Goal: Task Accomplishment & Management: Use online tool/utility

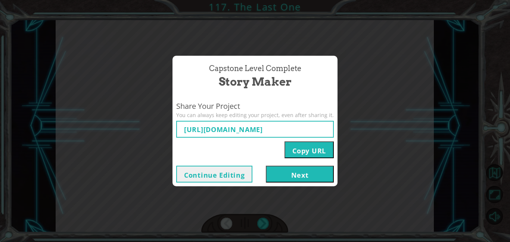
click at [313, 172] on button "Next" at bounding box center [300, 173] width 68 height 17
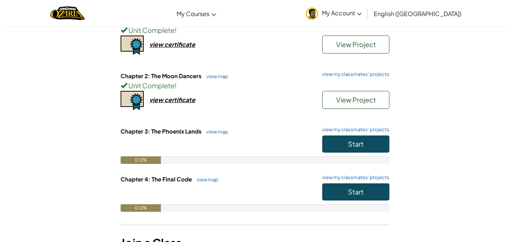
scroll to position [99, 0]
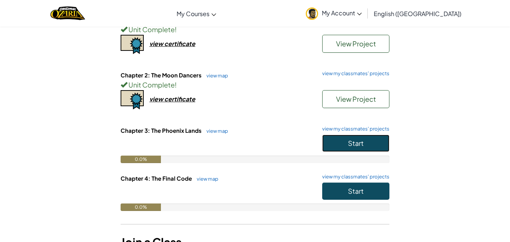
click at [361, 146] on span "Start" at bounding box center [356, 143] width 16 height 9
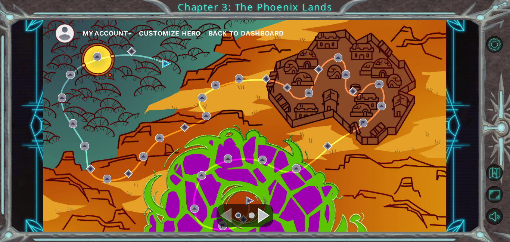
click at [150, 78] on div "My Account Customize Hero Back to Dashboard" at bounding box center [244, 125] width 403 height 212
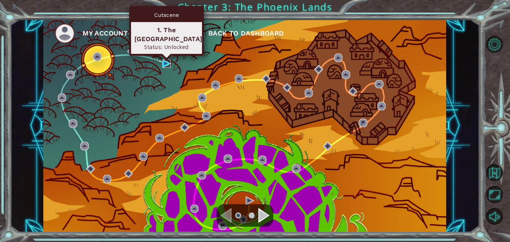
click at [167, 66] on img at bounding box center [166, 63] width 9 height 9
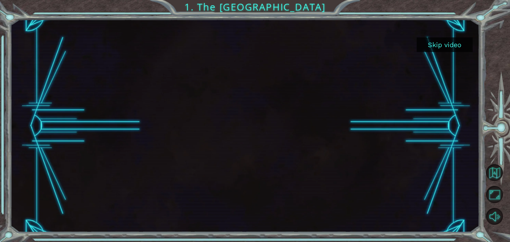
click at [442, 46] on button "Skip video" at bounding box center [445, 44] width 56 height 15
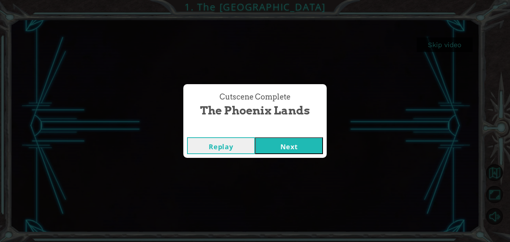
click at [297, 145] on button "Next" at bounding box center [289, 145] width 68 height 17
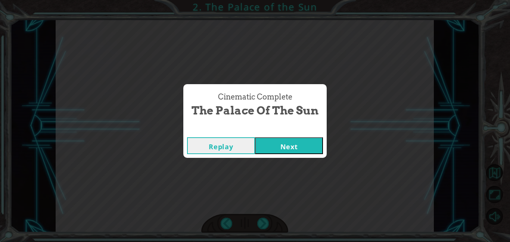
click at [276, 149] on button "Next" at bounding box center [289, 145] width 68 height 17
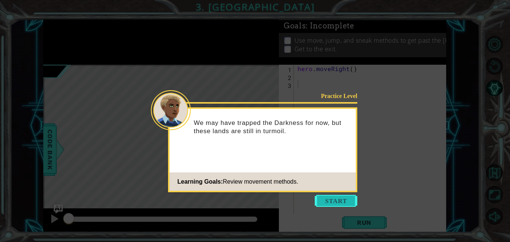
click at [343, 202] on button "Start" at bounding box center [336, 201] width 43 height 12
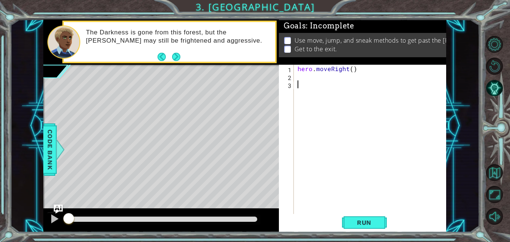
click at [323, 82] on div "hero . moveRight ( )" at bounding box center [372, 147] width 152 height 165
click at [316, 77] on div "hero . moveRight ( )" at bounding box center [372, 147] width 152 height 165
type textarea "a"
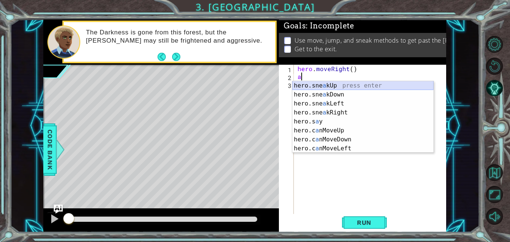
click at [327, 85] on div "hero.sne a kUp press enter hero.sne a kDown press enter hero.sne a kLeft press …" at bounding box center [362, 126] width 141 height 90
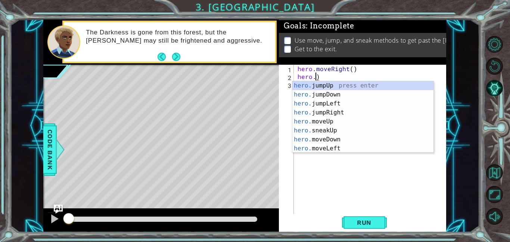
scroll to position [0, 1]
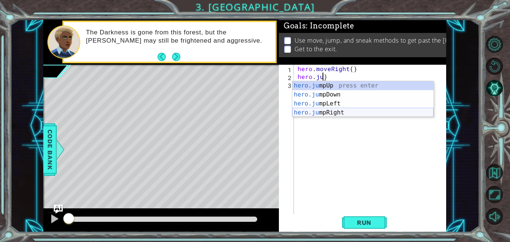
click at [355, 113] on div "hero.ju mpUp press enter hero.ju mpDown press enter hero.[PERSON_NAME] mpLeft p…" at bounding box center [362, 108] width 141 height 54
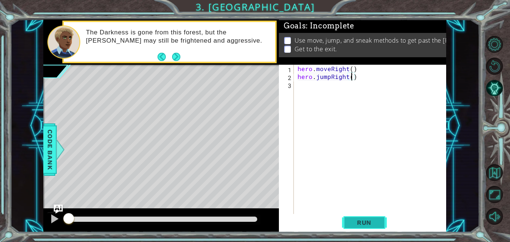
type textarea "hero.jumpRight()"
click at [364, 221] on span "Run" at bounding box center [365, 221] width 30 height 7
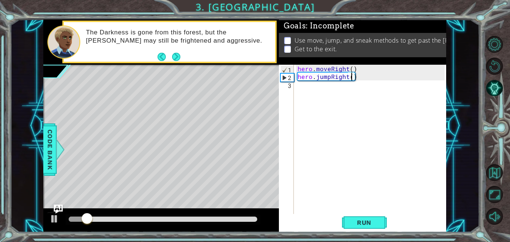
click at [341, 92] on div "hero . moveRight ( ) hero . jumpRight ( )" at bounding box center [372, 147] width 152 height 165
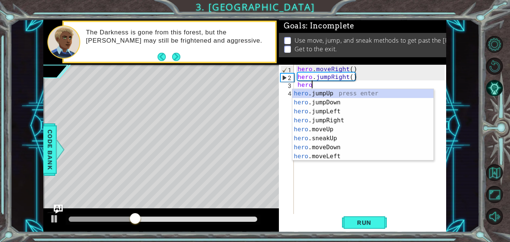
scroll to position [0, 1]
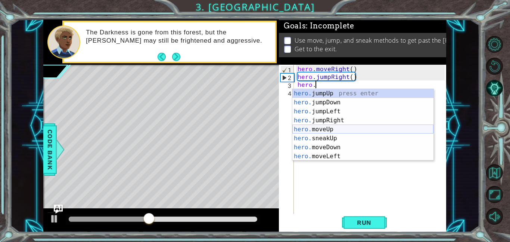
click at [337, 128] on div "hero. jumpUp press enter hero. jumpDown press enter hero. jumpLeft press enter …" at bounding box center [362, 134] width 141 height 90
type textarea "hero.moveUp(1)"
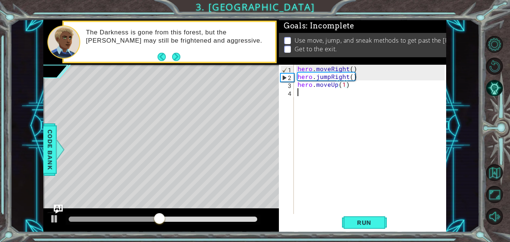
click at [320, 95] on div "hero . moveRight ( ) hero . jumpRight ( ) hero . moveUp ( 1 )" at bounding box center [372, 147] width 152 height 165
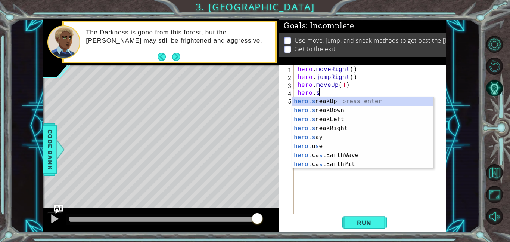
scroll to position [0, 1]
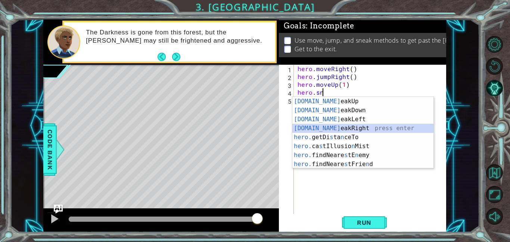
click at [329, 125] on div "[DOMAIN_NAME] eakUp press enter [DOMAIN_NAME] eakDown press enter [DOMAIN_NAME]…" at bounding box center [362, 142] width 141 height 90
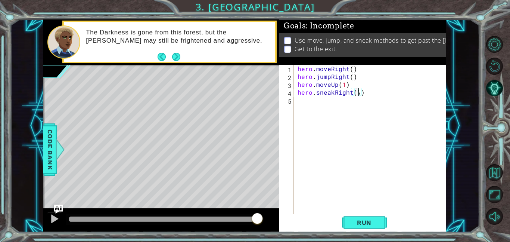
scroll to position [0, 3]
type textarea "hero.sneakRight(3)"
click at [360, 225] on span "Run" at bounding box center [365, 221] width 30 height 7
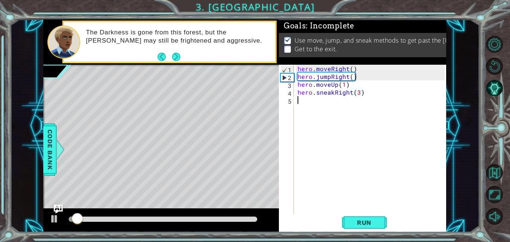
click at [323, 104] on div "hero . moveRight ( ) hero . jumpRight ( ) hero . moveUp ( 1 ) hero . sneakRight…" at bounding box center [372, 147] width 152 height 165
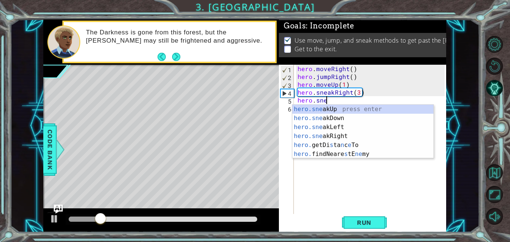
scroll to position [0, 2]
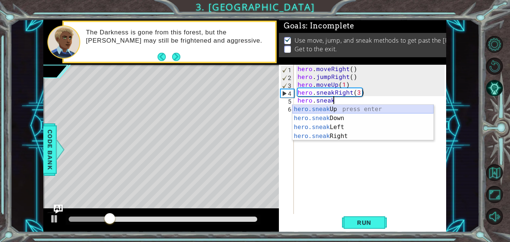
click at [345, 112] on div "hero.sneak Up press enter hero.sneak Down press enter hero.sneak Left press ent…" at bounding box center [362, 132] width 141 height 54
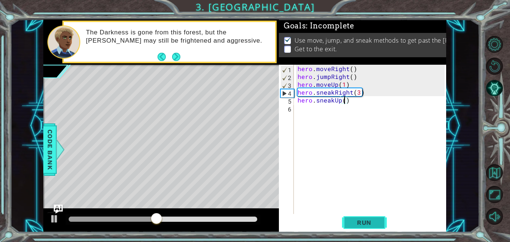
scroll to position [0, 3]
type textarea "hero.sneakUp(8)"
click at [351, 230] on button "Run" at bounding box center [364, 222] width 45 height 17
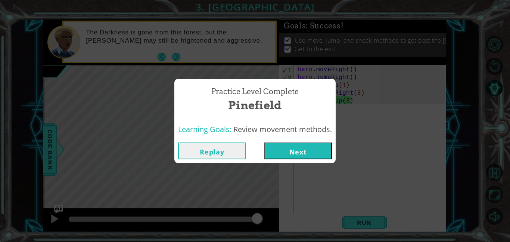
click at [297, 146] on button "Next" at bounding box center [298, 150] width 68 height 17
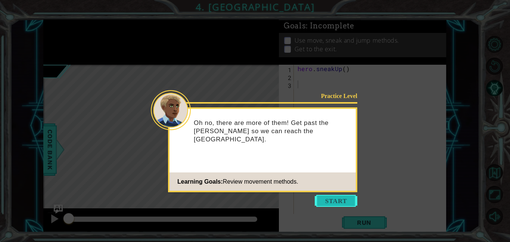
click at [342, 203] on button "Start" at bounding box center [336, 201] width 43 height 12
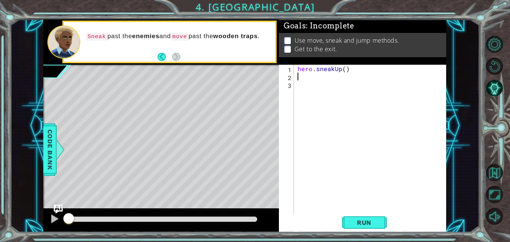
click at [330, 78] on div "hero . sneakUp ( )" at bounding box center [372, 147] width 152 height 165
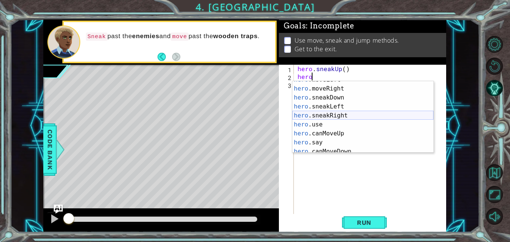
scroll to position [67, 0]
click at [333, 117] on div "hero .moveLeft press enter hero .moveRight press enter hero .sneakDown press en…" at bounding box center [362, 122] width 141 height 90
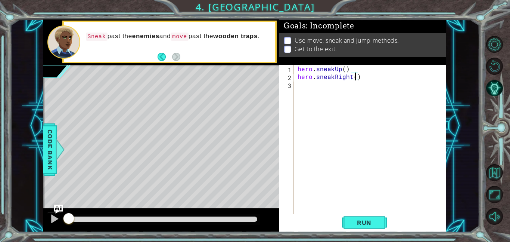
type textarea "hero.sneakRight(2)"
click at [333, 95] on div "hero . sneakUp ( ) hero . sneakRight ( 2 )" at bounding box center [372, 147] width 152 height 165
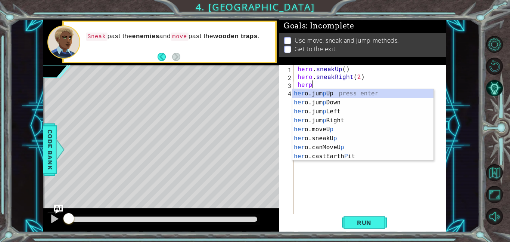
scroll to position [0, 0]
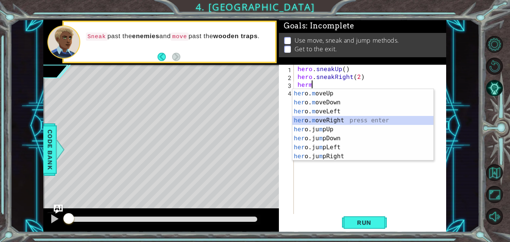
click at [346, 122] on div "her o. m oveUp press enter her o. m oveDown press enter her o. m oveLeft press …" at bounding box center [362, 134] width 141 height 90
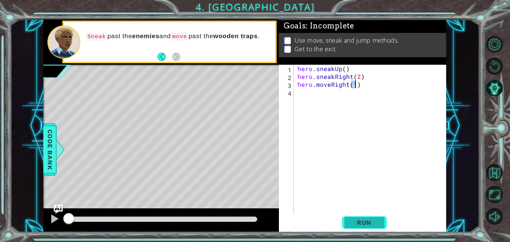
type textarea "hero.moveRight(1)"
click at [376, 221] on span "Run" at bounding box center [365, 221] width 30 height 7
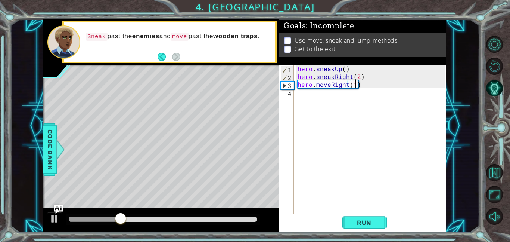
click at [348, 95] on div "hero . sneakUp ( ) hero . sneakRight ( 2 ) hero . moveRight ( 1 )" at bounding box center [372, 147] width 152 height 165
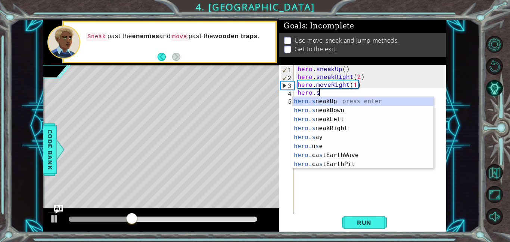
scroll to position [0, 1]
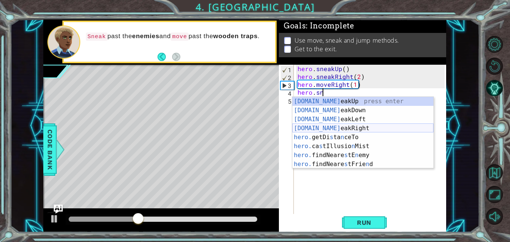
click at [361, 128] on div "[DOMAIN_NAME] eakUp press enter [DOMAIN_NAME] eakDown press enter [DOMAIN_NAME]…" at bounding box center [362, 142] width 141 height 90
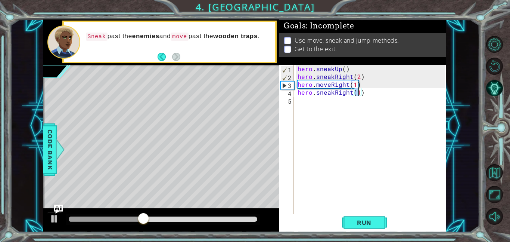
type textarea "hero.sneakRight(3)"
click at [361, 131] on div "hero . sneakUp ( ) hero . sneakRight ( 2 ) hero . moveRight ( 1 ) hero . sneakR…" at bounding box center [372, 147] width 152 height 165
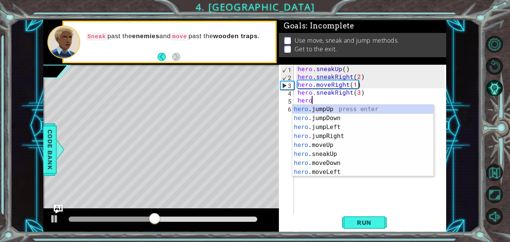
scroll to position [0, 0]
type textarea "heroj"
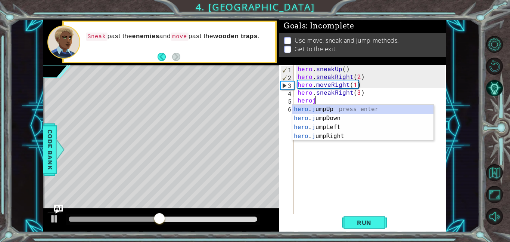
scroll to position [0, 1]
click at [335, 108] on div "hero . j umpUp press enter hero . j umpDown press enter hero . j umpLeft press …" at bounding box center [362, 132] width 141 height 54
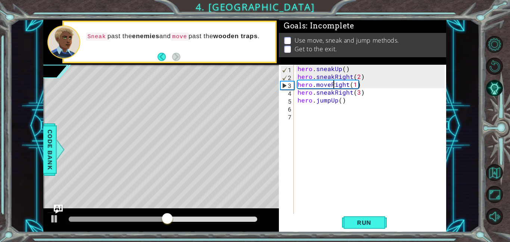
click at [335, 108] on div "hero . sneakUp ( ) hero . sneakRight ( 2 ) hero . moveRight ( 1 ) hero . sneakR…" at bounding box center [372, 147] width 152 height 165
type textarea "hero.moveRight(1)"
click at [336, 111] on div "hero . sneakUp ( ) hero . sneakRight ( 2 ) hero . moveRight ( 1 ) hero . sneakR…" at bounding box center [372, 147] width 152 height 165
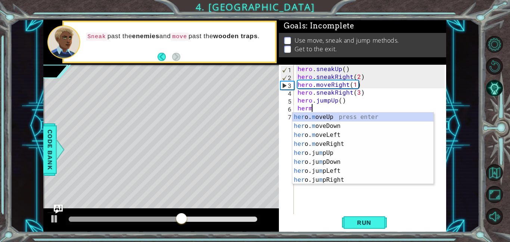
scroll to position [0, 0]
click at [343, 118] on div "her o. m oveUp press enter her o. m oveDown press enter her o. m oveLeft press …" at bounding box center [362, 157] width 141 height 90
type textarea "hero.moveUp(1)"
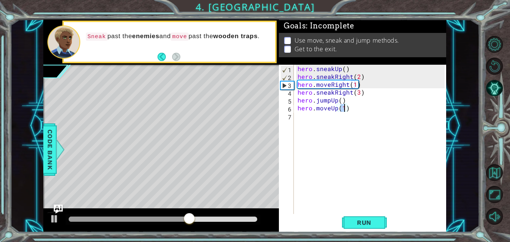
click at [342, 120] on div "hero . sneakUp ( ) hero . sneakRight ( 2 ) hero . moveRight ( 1 ) hero . sneakR…" at bounding box center [372, 147] width 152 height 165
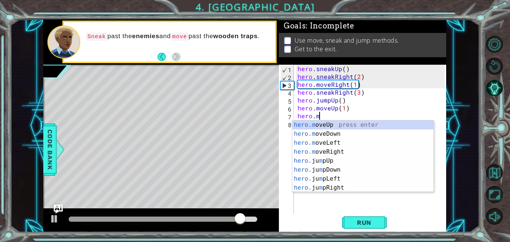
scroll to position [0, 1]
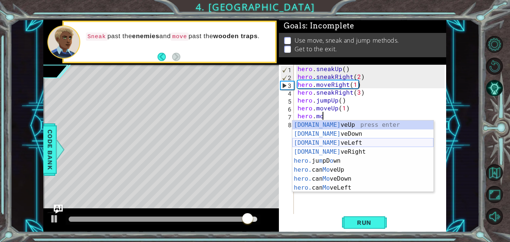
click at [350, 142] on div "[DOMAIN_NAME] veUp press enter [DOMAIN_NAME] veDown press enter [DOMAIN_NAME] v…" at bounding box center [362, 165] width 141 height 90
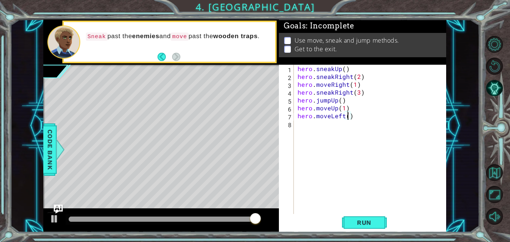
type textarea "hero.moveLeft(4)"
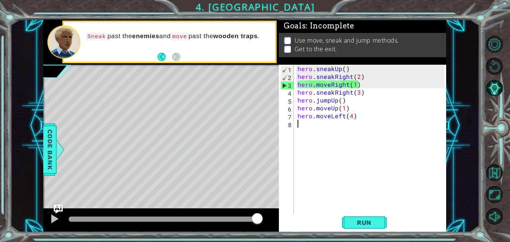
click at [341, 124] on div "hero . sneakUp ( ) hero . sneakRight ( 2 ) hero . moveRight ( 1 ) hero . sneakR…" at bounding box center [372, 147] width 152 height 165
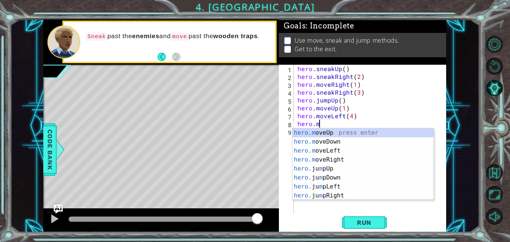
scroll to position [0, 1]
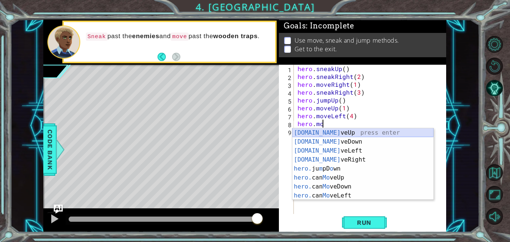
click at [335, 132] on div "[DOMAIN_NAME] veUp press enter [DOMAIN_NAME] veDown press enter [DOMAIN_NAME] v…" at bounding box center [362, 173] width 141 height 90
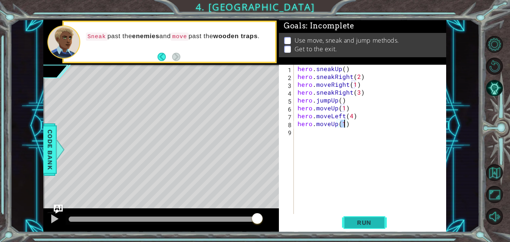
type textarea "hero.moveUp(1)"
click at [354, 223] on span "Run" at bounding box center [365, 221] width 30 height 7
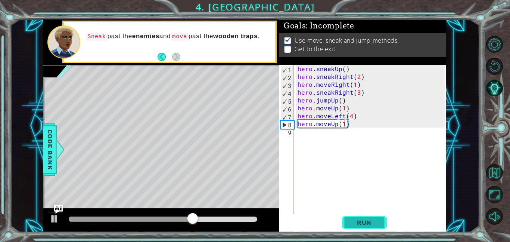
click at [354, 223] on span "Run" at bounding box center [365, 221] width 30 height 7
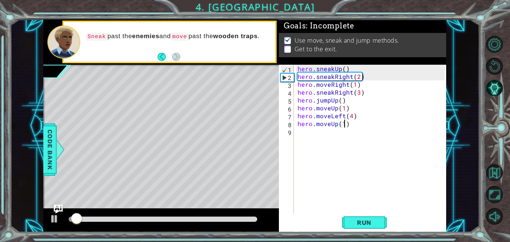
click at [246, 220] on div at bounding box center [163, 218] width 189 height 5
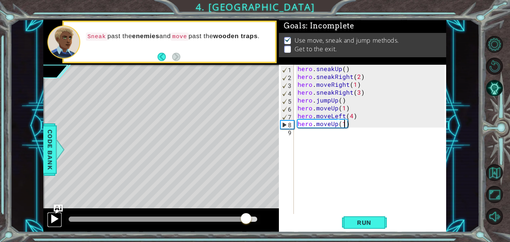
click at [55, 217] on div at bounding box center [55, 219] width 10 height 10
drag, startPoint x: 255, startPoint y: 219, endPoint x: 238, endPoint y: 219, distance: 17.2
click at [238, 219] on div at bounding box center [238, 218] width 13 height 13
click at [55, 220] on div at bounding box center [55, 219] width 10 height 10
drag, startPoint x: 245, startPoint y: 216, endPoint x: 209, endPoint y: 214, distance: 35.9
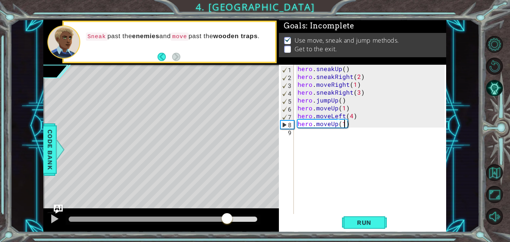
click at [220, 214] on div at bounding box center [226, 218] width 13 height 13
click at [51, 219] on div at bounding box center [55, 219] width 10 height 10
drag, startPoint x: 218, startPoint y: 220, endPoint x: 163, endPoint y: 212, distance: 55.0
click at [163, 212] on div at bounding box center [168, 218] width 13 height 13
click at [55, 217] on div at bounding box center [55, 219] width 10 height 10
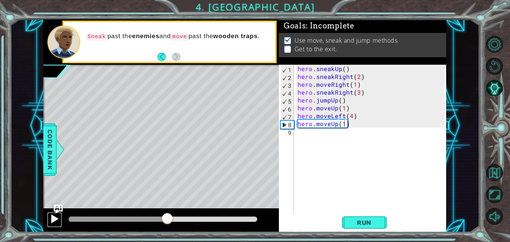
click at [55, 217] on div at bounding box center [55, 219] width 10 height 10
click at [64, 218] on div at bounding box center [161, 220] width 236 height 24
click at [375, 221] on span "Run" at bounding box center [365, 221] width 30 height 7
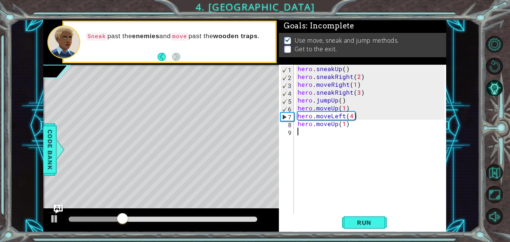
click at [372, 180] on div "hero . sneakUp ( ) hero . sneakRight ( 2 ) hero . moveRight ( 1 ) hero . sneakR…" at bounding box center [372, 147] width 152 height 165
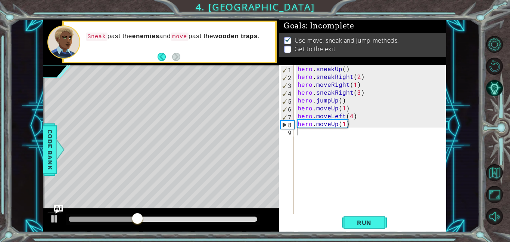
click at [350, 116] on div "hero . sneakUp ( ) hero . sneakRight ( 2 ) hero . moveRight ( 1 ) hero . sneakR…" at bounding box center [372, 147] width 152 height 165
click at [342, 122] on div "hero . sneakUp ( ) hero . sneakRight ( 2 ) hero . moveRight ( 1 ) hero . sneakR…" at bounding box center [372, 147] width 152 height 165
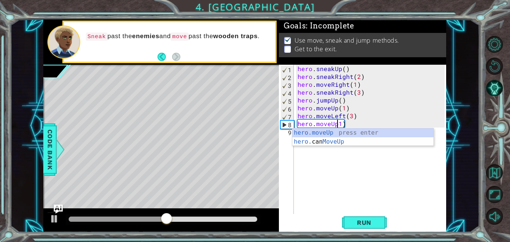
scroll to position [0, 3]
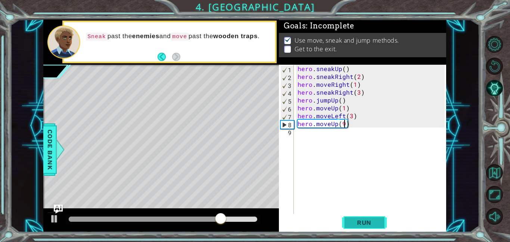
type textarea "hero.moveUp(9)"
click at [356, 220] on span "Run" at bounding box center [365, 221] width 30 height 7
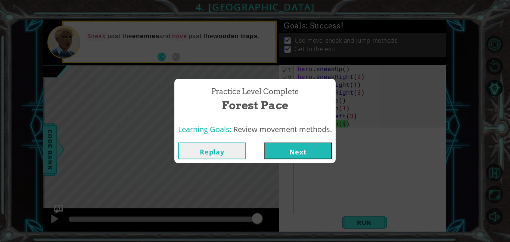
click at [309, 150] on button "Next" at bounding box center [298, 150] width 68 height 17
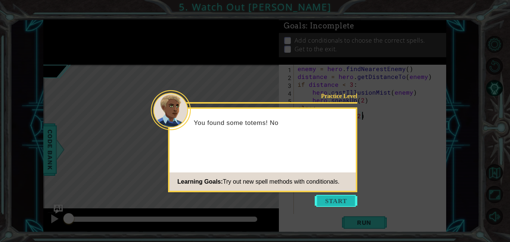
click at [329, 196] on button "Start" at bounding box center [336, 201] width 43 height 12
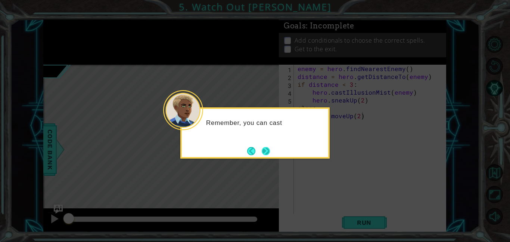
click at [263, 148] on button "Next" at bounding box center [266, 151] width 8 height 8
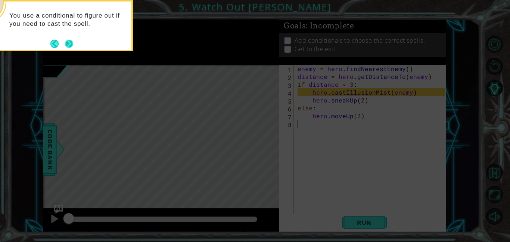
click at [71, 46] on button "Next" at bounding box center [69, 44] width 8 height 8
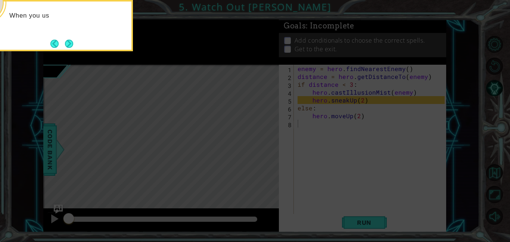
click at [71, 46] on button "Next" at bounding box center [68, 43] width 11 height 11
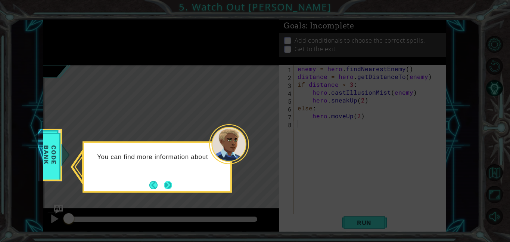
click at [170, 184] on button "Next" at bounding box center [168, 185] width 8 height 8
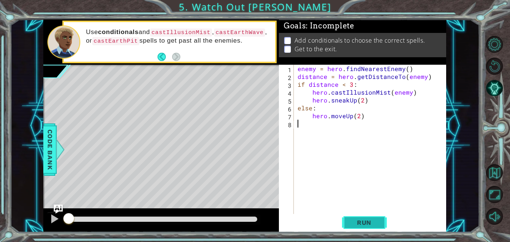
click at [383, 221] on button "Run" at bounding box center [364, 222] width 45 height 17
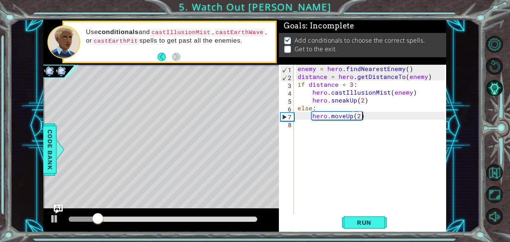
click at [361, 116] on div "enemy = hero . findNearestEnemy ( ) distance = hero . getDistanceTo ( enemy ) i…" at bounding box center [372, 147] width 152 height 165
type textarea "hero.moveUp(5)"
click at [323, 138] on div "enemy = hero . findNearestEnemy ( ) distance = hero . getDistanceTo ( enemy ) i…" at bounding box center [372, 147] width 152 height 165
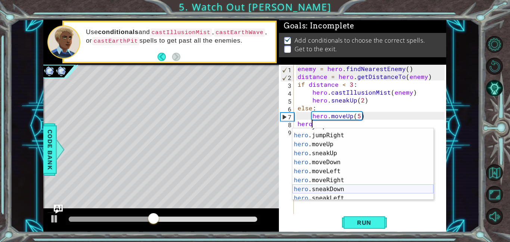
scroll to position [28, 0]
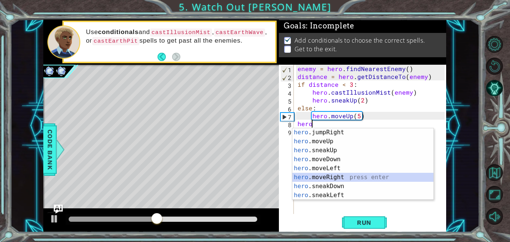
click at [342, 179] on div "hero .jumpRight press enter hero .moveUp press enter hero .sneakUp press enter …" at bounding box center [362, 173] width 141 height 90
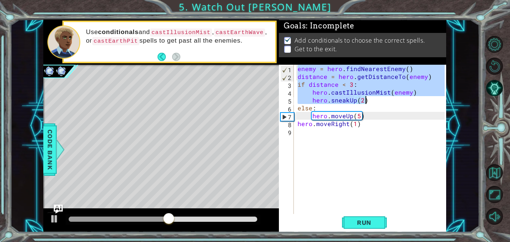
drag, startPoint x: 296, startPoint y: 70, endPoint x: 367, endPoint y: 100, distance: 77.6
click at [367, 100] on div "enemy = hero . findNearestEnemy ( ) distance = hero . getDistanceTo ( enemy ) i…" at bounding box center [372, 147] width 152 height 165
type textarea "hero.castIllusionMist(enemy) hero.sneakUp(2)"
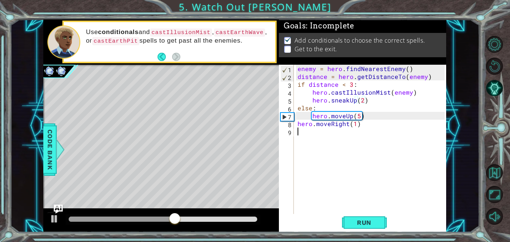
click at [333, 140] on div "enemy = hero . findNearestEnemy ( ) distance = hero . getDistanceTo ( enemy ) i…" at bounding box center [372, 147] width 152 height 165
paste textarea "hero.sneakUp(2)"
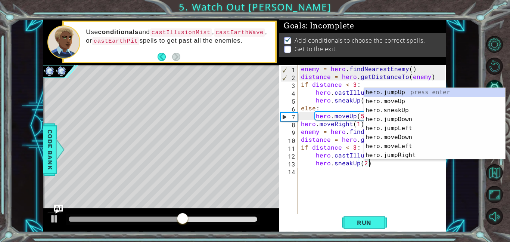
click at [301, 128] on div "enemy = hero . findNearestEnemy ( ) distance = hero . getDistanceTo ( enemy ) i…" at bounding box center [373, 147] width 149 height 165
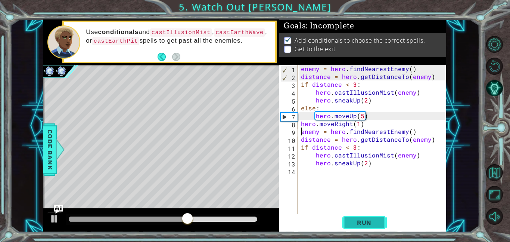
click at [367, 226] on span "Run" at bounding box center [365, 221] width 30 height 7
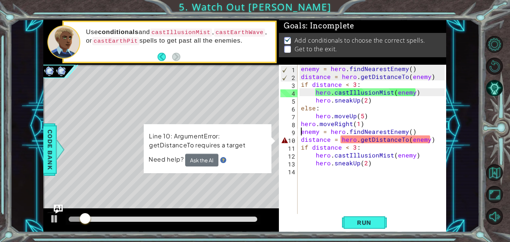
click at [299, 140] on div "enemy = hero . findNearestEnemy ( ) distance = hero . getDistanceTo ( enemy ) i…" at bounding box center [373, 147] width 149 height 165
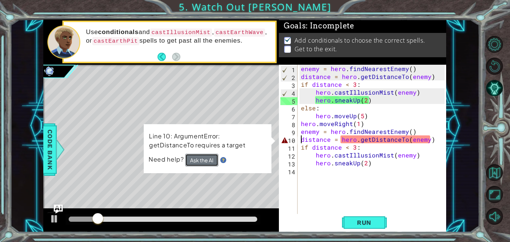
click at [209, 163] on button "Ask the AI" at bounding box center [201, 159] width 33 height 13
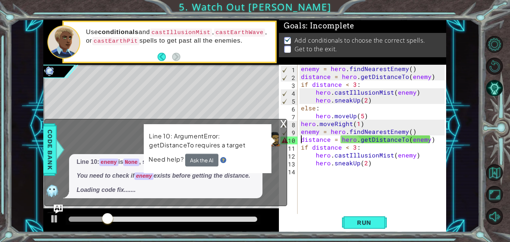
type textarea "distance = hero.getDistanceTo(enemy)"
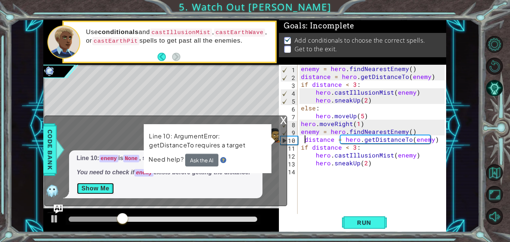
click at [111, 189] on button "Show Me" at bounding box center [96, 188] width 38 height 12
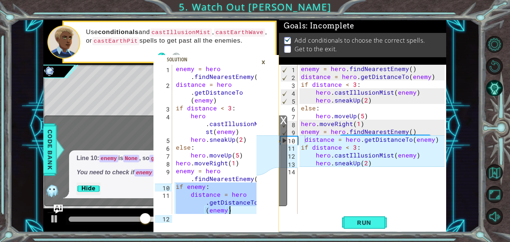
drag, startPoint x: 175, startPoint y: 187, endPoint x: 249, endPoint y: 212, distance: 78.4
click at [249, 212] on div "if enemy: 1 2 3 4 5 6 7 8 9 10 11 12 enemy = hero . findNearestEnemy ( ) distan…" at bounding box center [204, 139] width 103 height 149
type textarea "if enemy: distance = hero.getDistanceTo(enemy)"
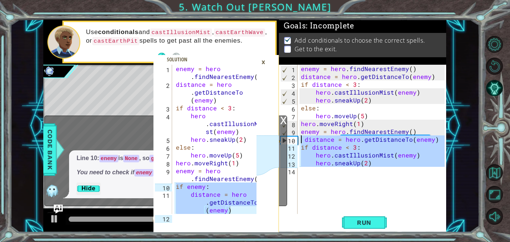
drag, startPoint x: 374, startPoint y: 171, endPoint x: 299, endPoint y: 138, distance: 81.1
click at [299, 138] on div "enemy = hero . findNearestEnemy ( ) distance = hero . getDistanceTo ( enemy ) i…" at bounding box center [373, 147] width 149 height 165
type textarea "distance = hero.getDistanceTo(enemy) if distance < 3:"
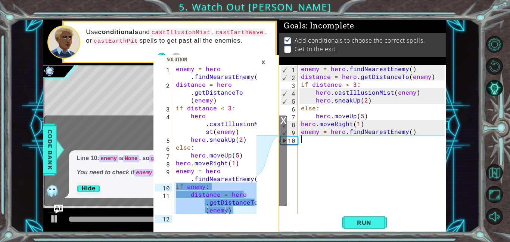
paste textarea "distance = hero.getDistanceTo(enemy)"
type textarea "distance = hero.getDistanceTo(enemy)"
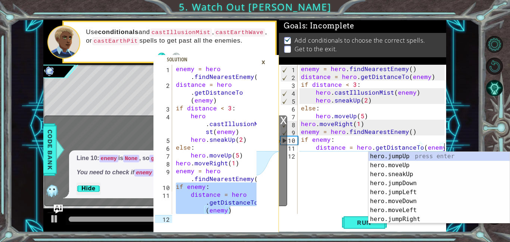
click at [334, 180] on div "enemy = hero . findNearestEnemy ( ) distance = hero . getDistanceTo ( enemy ) i…" at bounding box center [373, 147] width 149 height 165
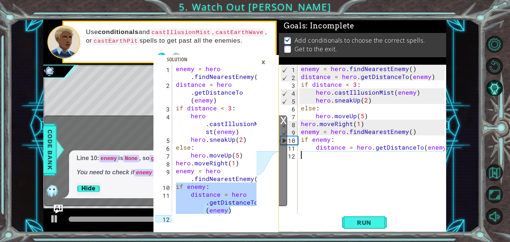
click at [262, 60] on div "×" at bounding box center [264, 62] width 12 height 13
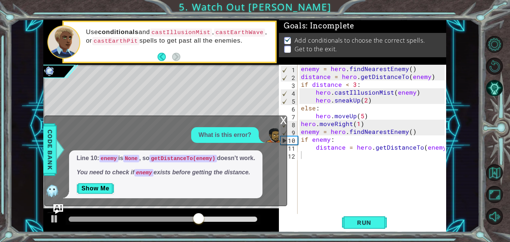
click at [59, 208] on img "Ask AI" at bounding box center [58, 209] width 10 height 10
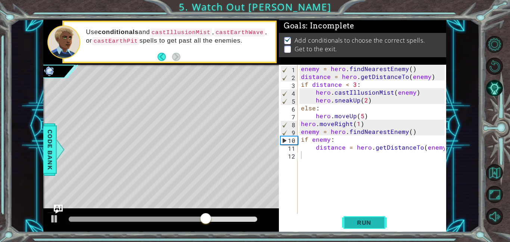
click at [382, 225] on button "Run" at bounding box center [364, 222] width 45 height 17
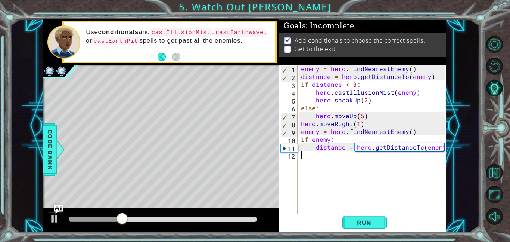
click at [331, 170] on div "enemy = hero . findNearestEnemy ( ) distance = hero . getDistanceTo ( enemy ) i…" at bounding box center [373, 147] width 149 height 165
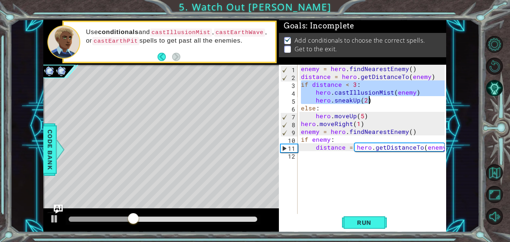
drag, startPoint x: 302, startPoint y: 84, endPoint x: 380, endPoint y: 100, distance: 79.7
click at [380, 100] on div "enemy = hero . findNearestEnemy ( ) distance = hero . getDistanceTo ( enemy ) i…" at bounding box center [373, 147] width 149 height 165
type textarea "hero.castIllusionMist(enemy) hero.sneakUp(2)"
click at [317, 167] on div "enemy = hero . findNearestEnemy ( ) distance = hero . getDistanceTo ( enemy ) i…" at bounding box center [373, 147] width 149 height 165
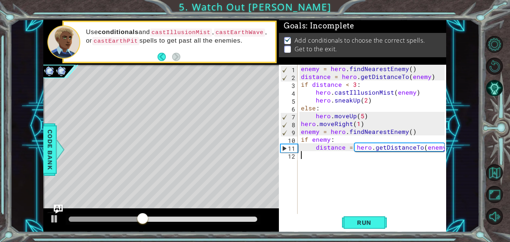
paste textarea "hero.sneakUp(2)"
type textarea "hero.sneakUp(2)"
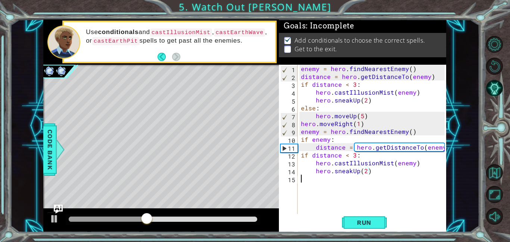
click at [307, 183] on div "enemy = hero . findNearestEnemy ( ) distance = hero . getDistanceTo ( enemy ) i…" at bounding box center [373, 147] width 149 height 165
click at [356, 172] on div "enemy = hero . findNearestEnemy ( ) distance = hero . getDistanceTo ( enemy ) i…" at bounding box center [373, 147] width 149 height 165
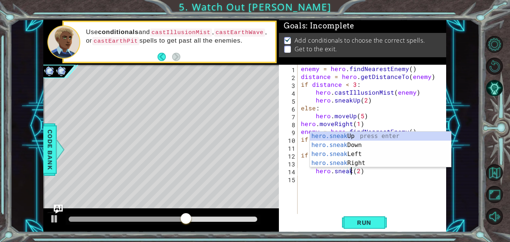
scroll to position [0, 3]
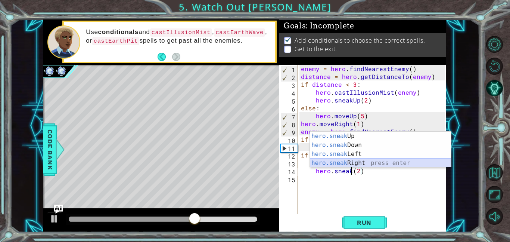
click at [363, 160] on div "hero.sneak Up press enter hero.sneak Down press enter hero.sneak Left press ent…" at bounding box center [380, 158] width 141 height 54
type textarea "hero.sneakRight(1)(2)"
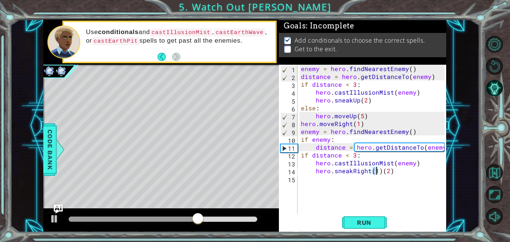
click at [322, 184] on div "enemy = hero . findNearestEnemy ( ) distance = hero . getDistanceTo ( enemy ) i…" at bounding box center [373, 147] width 149 height 165
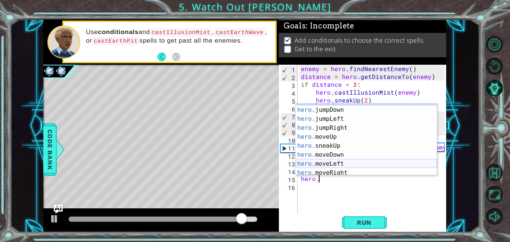
scroll to position [8, 0]
click at [350, 169] on div "hero. jumpUp press enter hero. jumpDown press enter hero. jumpLeft press enter …" at bounding box center [366, 141] width 141 height 90
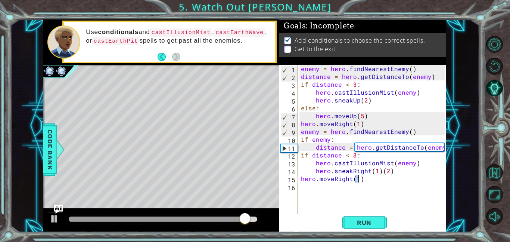
scroll to position [0, 0]
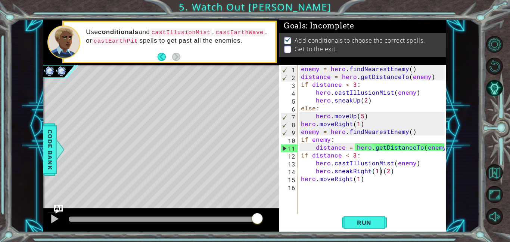
click at [381, 173] on div "enemy = hero . findNearestEnemy ( ) distance = hero . getDistanceTo ( enemy ) i…" at bounding box center [373, 147] width 149 height 165
click at [394, 173] on div "enemy = hero . findNearestEnemy ( ) distance = hero . getDistanceTo ( enemy ) i…" at bounding box center [373, 147] width 149 height 165
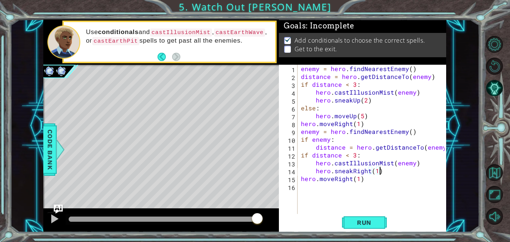
scroll to position [0, 4]
click at [357, 179] on div "enemy = hero . findNearestEnemy ( ) distance = hero . getDistanceTo ( enemy ) i…" at bounding box center [373, 147] width 149 height 165
click at [378, 226] on button "Run" at bounding box center [364, 222] width 45 height 17
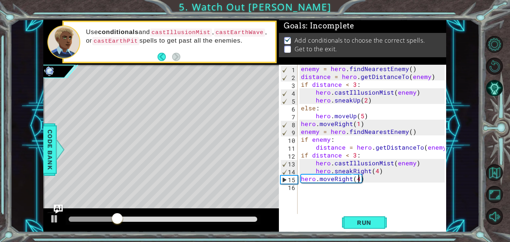
click at [364, 100] on div "enemy = hero . findNearestEnemy ( ) distance = hero . getDistanceTo ( enemy ) i…" at bounding box center [373, 147] width 149 height 165
click at [360, 222] on span "Run" at bounding box center [365, 221] width 30 height 7
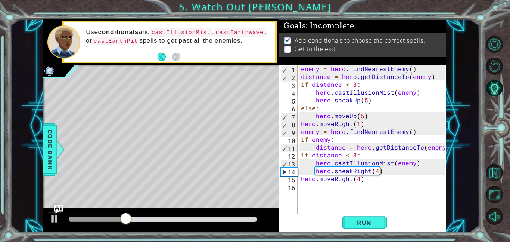
drag, startPoint x: 299, startPoint y: 123, endPoint x: 317, endPoint y: 151, distance: 33.1
click at [317, 151] on div "hero.sneakUp(5) 1 2 3 4 5 6 7 8 9 10 11 12 13 14 15 16 enemy = hero . findNeare…" at bounding box center [362, 139] width 166 height 149
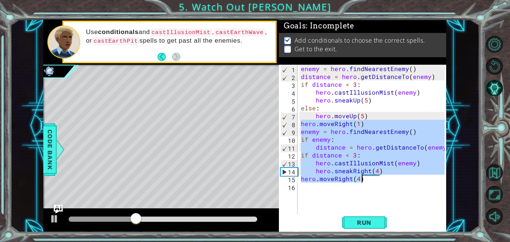
drag, startPoint x: 301, startPoint y: 122, endPoint x: 364, endPoint y: 180, distance: 85.9
click at [364, 180] on div "enemy = hero . findNearestEnemy ( ) distance = hero . getDistanceTo ( enemy ) i…" at bounding box center [373, 147] width 149 height 165
type textarea "hero.sneakRight(4) hero.moveRight(4)"
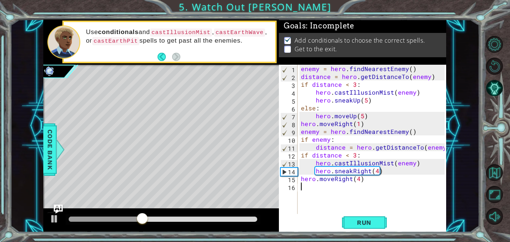
click at [370, 194] on div "enemy = hero . findNearestEnemy ( ) distance = hero . getDistanceTo ( enemy ) i…" at bounding box center [373, 147] width 149 height 165
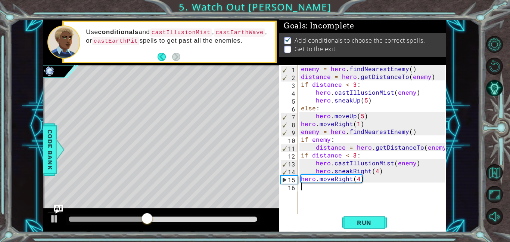
paste textarea "hero.moveRight(4)"
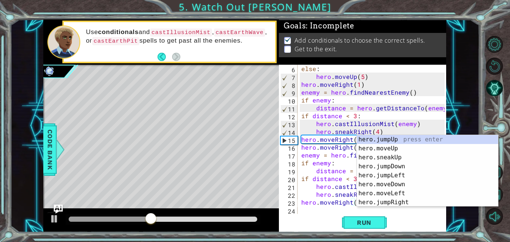
click at [304, 196] on div "else : hero . moveUp ( 5 ) hero . moveRight ( 1 ) enemy = hero . findNearestEne…" at bounding box center [374, 147] width 149 height 165
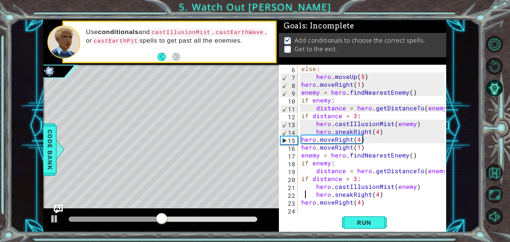
click at [377, 195] on div "else : hero . moveUp ( 5 ) hero . moveRight ( 1 ) enemy = hero . findNearestEne…" at bounding box center [374, 147] width 149 height 165
click at [366, 152] on div "else : hero . moveUp ( 5 ) hero . moveRight ( 1 ) enemy = hero . findNearestEne…" at bounding box center [374, 147] width 149 height 165
type textarea "hero.moveRight(1)"
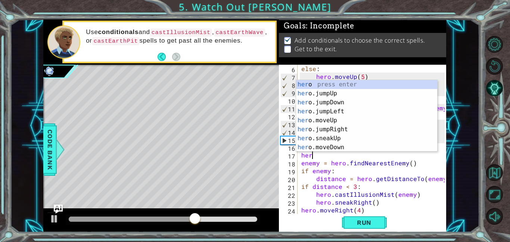
scroll to position [0, 0]
click at [344, 145] on div "hero press enter hero .jumpUp press enter hero .jumpDown press enter hero .jump…" at bounding box center [366, 125] width 141 height 90
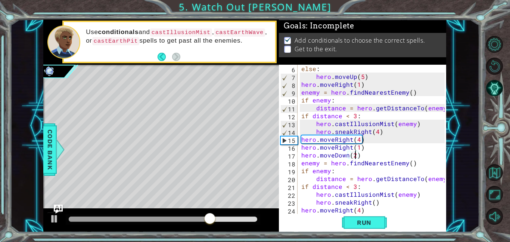
scroll to position [47, 0]
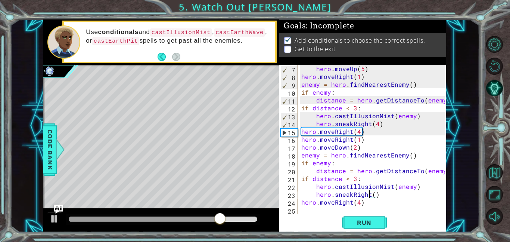
click at [369, 195] on div "hero . moveUp ( 5 ) hero . moveRight ( 1 ) enemy = hero . findNearestEnemy ( ) …" at bounding box center [374, 147] width 149 height 165
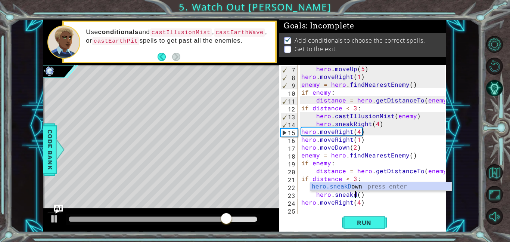
scroll to position [0, 3]
click at [364, 189] on div "hero.sneakDo wn press enter" at bounding box center [380, 195] width 141 height 27
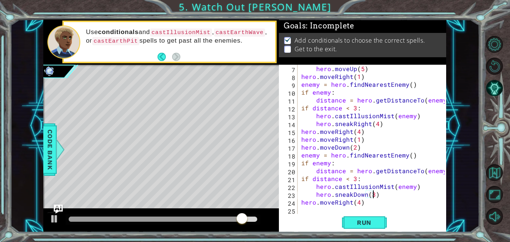
scroll to position [0, 4]
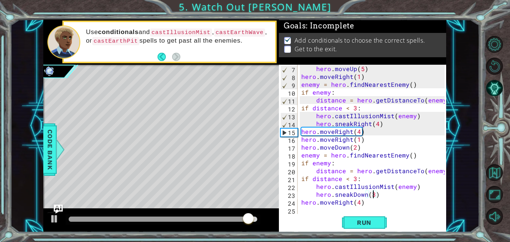
click at [358, 204] on div "hero . moveUp ( 5 ) hero . moveRight ( 1 ) enemy = hero . findNearestEnemy ( ) …" at bounding box center [374, 147] width 149 height 165
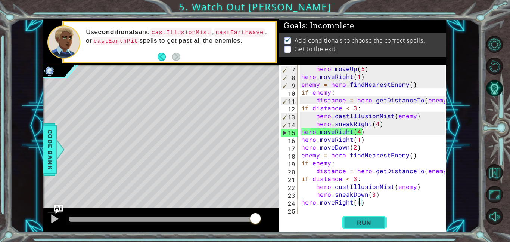
click at [363, 220] on span "Run" at bounding box center [365, 221] width 30 height 7
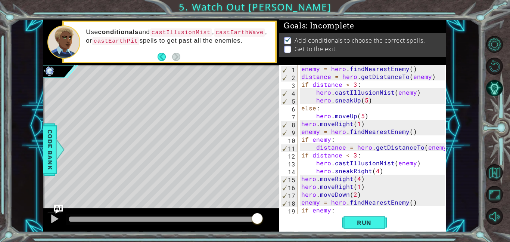
scroll to position [0, 0]
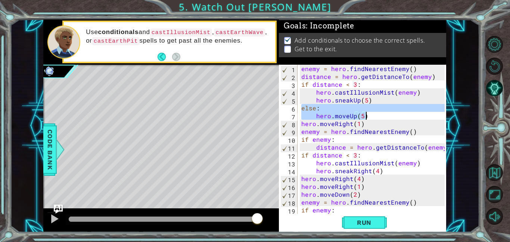
drag, startPoint x: 301, startPoint y: 110, endPoint x: 391, endPoint y: 115, distance: 90.1
click at [391, 115] on div "enemy = hero . findNearestEnemy ( ) distance = hero . getDistanceTo ( enemy ) i…" at bounding box center [374, 147] width 149 height 165
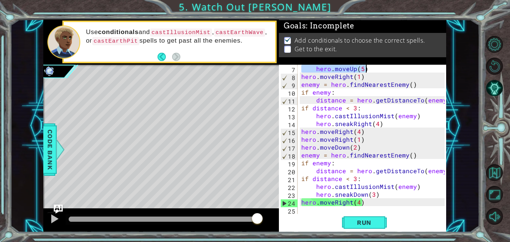
scroll to position [47, 0]
click at [394, 202] on div "hero . moveUp ( 5 ) hero . moveRight ( 1 ) enemy = hero . findNearestEnemy ( ) …" at bounding box center [374, 147] width 149 height 165
type textarea "hero.moveRight(4)"
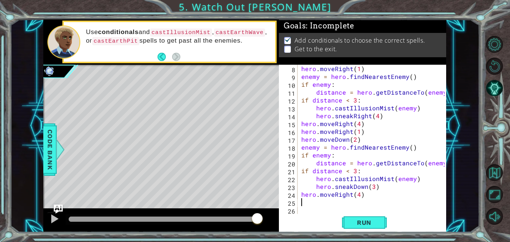
scroll to position [55, 0]
click at [350, 198] on div "hero . moveRight ( 1 ) enemy = hero . findNearestEnemy ( ) if enemy : distance …" at bounding box center [374, 147] width 149 height 165
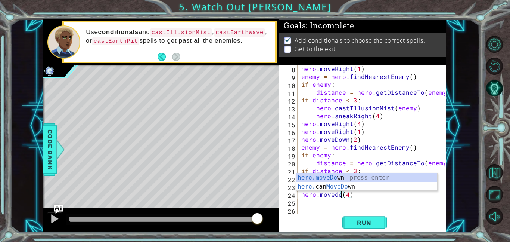
scroll to position [0, 3]
click at [342, 177] on div "hero.moveDow n press enter hero. can MoveDow n press enter" at bounding box center [366, 191] width 141 height 36
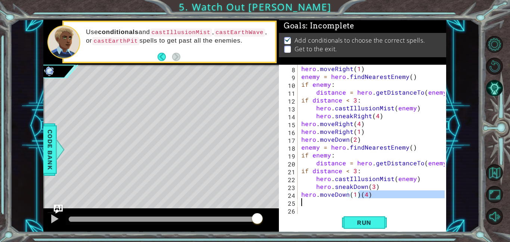
drag, startPoint x: 360, startPoint y: 198, endPoint x: 350, endPoint y: 200, distance: 11.1
click at [350, 200] on div "hero . moveRight ( 1 ) enemy = hero . findNearestEnemy ( ) if enemy : distance …" at bounding box center [374, 147] width 149 height 165
click at [350, 197] on div "hero . moveRight ( 1 ) enemy = hero . findNearestEnemy ( ) if enemy : distance …" at bounding box center [374, 147] width 149 height 165
drag, startPoint x: 350, startPoint y: 197, endPoint x: 358, endPoint y: 195, distance: 9.2
click at [358, 195] on div "hero . moveRight ( 1 ) enemy = hero . findNearestEnemy ( ) if enemy : distance …" at bounding box center [374, 147] width 149 height 165
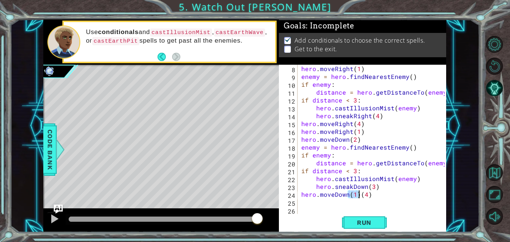
type textarea "hero.moveDown(4)"
click at [361, 205] on div "hero . moveRight ( 1 ) enemy = hero . findNearestEnemy ( ) if enemy : distance …" at bounding box center [374, 147] width 149 height 165
type textarea "\"
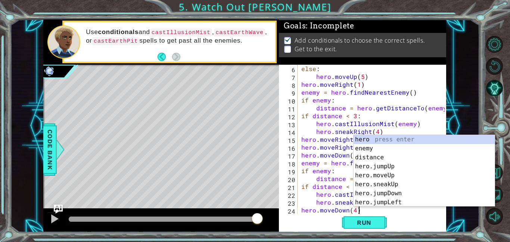
scroll to position [47, 0]
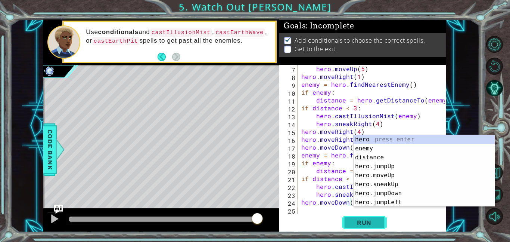
type textarea "hero.moveDown(4)"
click at [362, 222] on span "Run" at bounding box center [365, 221] width 30 height 7
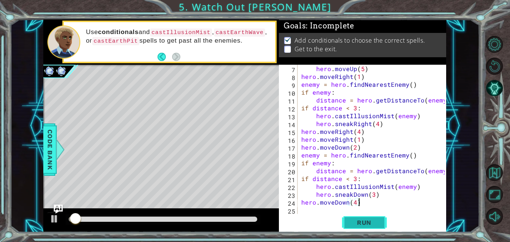
click at [362, 222] on span "Run" at bounding box center [365, 221] width 30 height 7
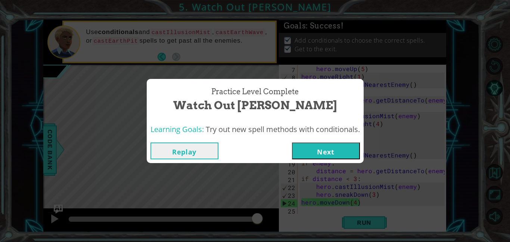
click at [356, 149] on button "Next" at bounding box center [326, 150] width 68 height 17
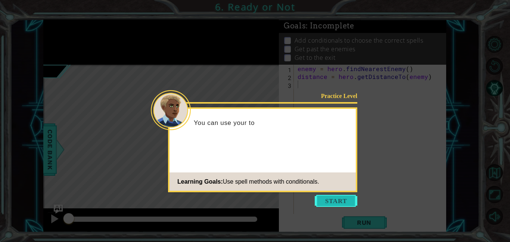
click at [346, 196] on button "Start" at bounding box center [336, 201] width 43 height 12
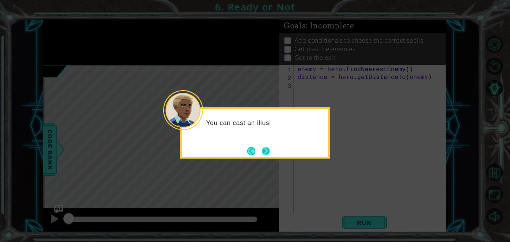
click at [264, 152] on button "Next" at bounding box center [266, 150] width 9 height 9
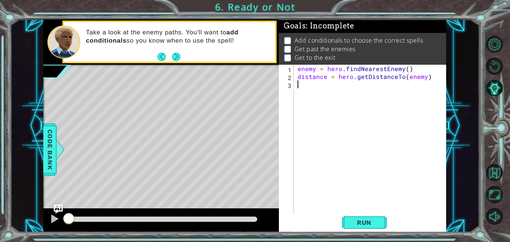
click at [349, 213] on div "enemy = hero . findNearestEnemy ( ) distance = hero . getDistanceTo ( enemy )" at bounding box center [372, 147] width 152 height 165
click at [359, 221] on span "Run" at bounding box center [365, 221] width 30 height 7
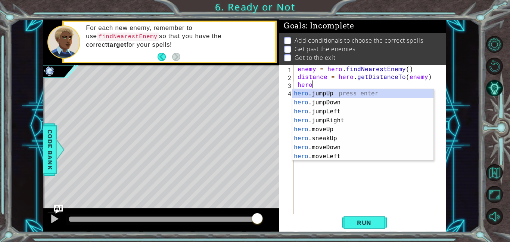
scroll to position [0, 0]
type textarea "heroj"
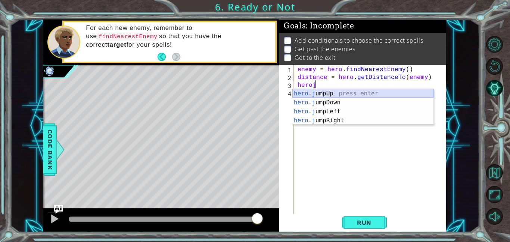
click at [328, 92] on div "hero . j umpUp press enter hero . j umpDown press enter hero . j umpLeft press …" at bounding box center [362, 116] width 141 height 54
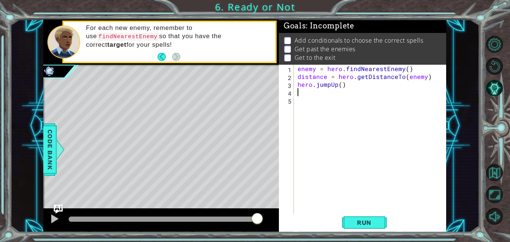
scroll to position [0, 0]
click at [321, 102] on div "enemy = hero . findNearestEnemy ( ) distance = hero . getDistanceTo ( enemy ) h…" at bounding box center [372, 147] width 152 height 165
click at [310, 96] on div "enemy = hero . findNearestEnemy ( ) distance = hero . getDistanceTo ( enemy ) h…" at bounding box center [372, 147] width 152 height 165
click at [340, 85] on div "enemy = hero . findNearestEnemy ( ) distance = hero . getDistanceTo ( enemy ) h…" at bounding box center [372, 147] width 152 height 165
type textarea "hero.jumpUp(2)"
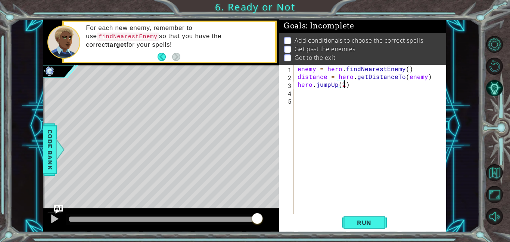
scroll to position [0, 3]
click at [336, 99] on div "enemy = hero . findNearestEnemy ( ) distance = hero . getDistanceTo ( enemy ) h…" at bounding box center [372, 147] width 152 height 165
click at [310, 93] on div "enemy = hero . findNearestEnemy ( ) distance = hero . getDistanceTo ( enemy ) h…" at bounding box center [372, 147] width 152 height 165
click at [370, 219] on span "Run" at bounding box center [365, 221] width 30 height 7
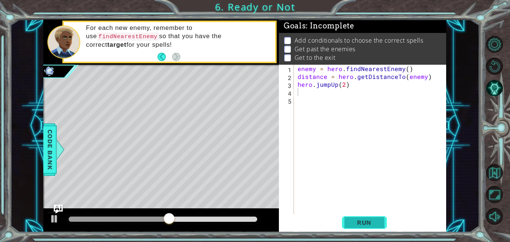
click at [370, 219] on span "Run" at bounding box center [365, 221] width 30 height 7
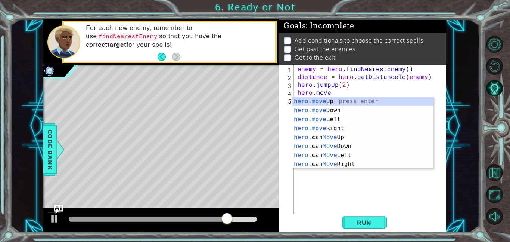
scroll to position [0, 1]
click at [335, 100] on div "hero.move Up press enter hero.move Down press enter hero.move Left press enter …" at bounding box center [362, 142] width 141 height 90
type textarea "hero.moveUp(1)"
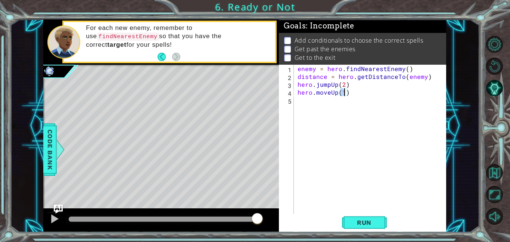
click at [334, 101] on div "enemy = hero . findNearestEnemy ( ) distance = hero . getDistanceTo ( enemy ) h…" at bounding box center [372, 147] width 152 height 165
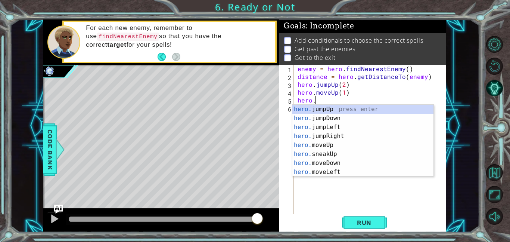
scroll to position [0, 1]
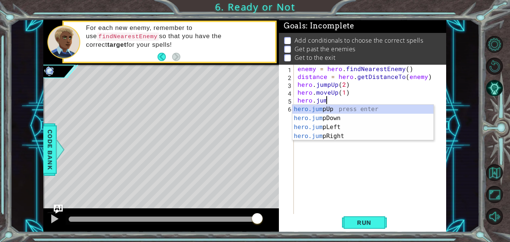
type textarea "hero.jump"
click at [338, 136] on div "hero.jump Up press enter hero.jump Down press enter hero.jump Left press enter …" at bounding box center [362, 132] width 141 height 54
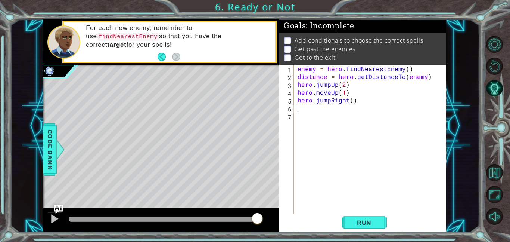
scroll to position [0, 0]
click at [352, 101] on div "enemy = hero . findNearestEnemy ( ) distance = hero . getDistanceTo ( enemy ) h…" at bounding box center [372, 147] width 152 height 165
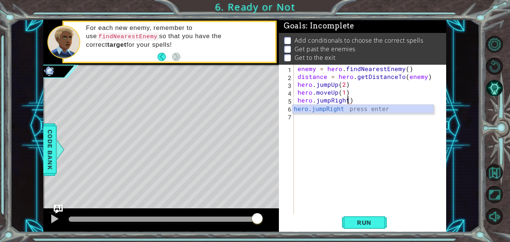
scroll to position [0, 3]
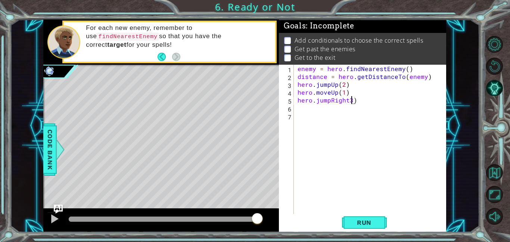
click at [348, 101] on div "enemy = hero . findNearestEnemy ( ) distance = hero . getDistanceTo ( enemy ) h…" at bounding box center [372, 147] width 152 height 165
type textarea "hero.jumpRight(93)"
click at [342, 224] on button "Run" at bounding box center [364, 222] width 45 height 17
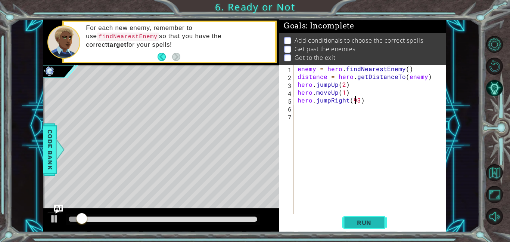
click at [343, 224] on button "Run" at bounding box center [364, 222] width 45 height 17
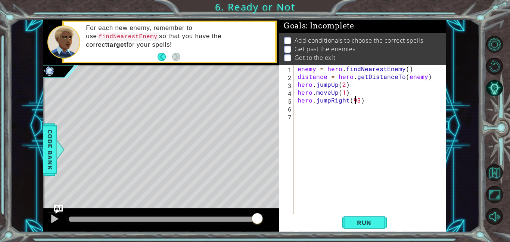
click at [345, 114] on div "enemy = hero . findNearestEnemy ( ) distance = hero . getDistanceTo ( enemy ) h…" at bounding box center [372, 147] width 152 height 165
click at [327, 108] on div "enemy = hero . findNearestEnemy ( ) distance = hero . getDistanceTo ( enemy ) h…" at bounding box center [372, 147] width 152 height 165
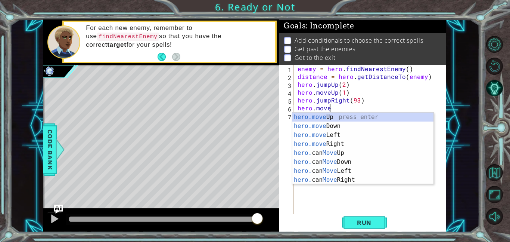
scroll to position [0, 1]
click at [345, 146] on div "hero.move Up press enter hero.move Down press enter hero.move Left press enter …" at bounding box center [362, 157] width 141 height 90
type textarea "hero.moveRight(1)"
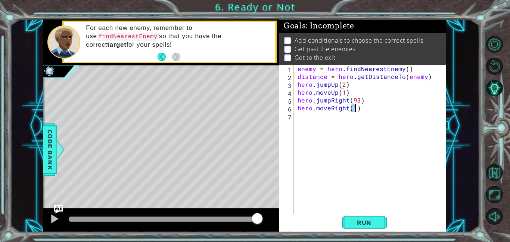
click at [339, 127] on div "enemy = hero . findNearestEnemy ( ) distance = hero . getDistanceTo ( enemy ) h…" at bounding box center [372, 147] width 152 height 165
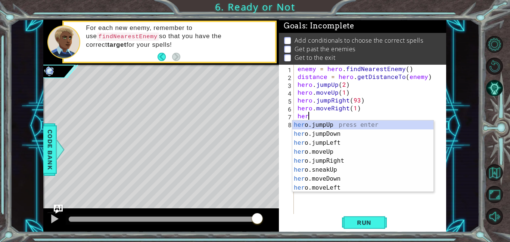
scroll to position [0, 0]
type textarea "h"
type textarea "hero.moveRight(1)"
type textarea "hero"
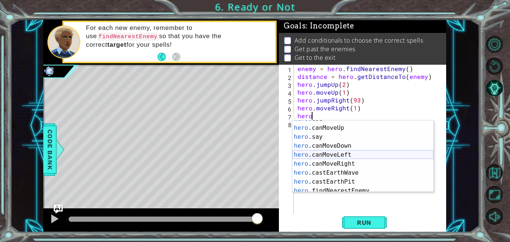
scroll to position [114, 0]
click at [339, 163] on div "hero .use press enter hero .canMoveUp press enter hero .say press enter hero .c…" at bounding box center [362, 159] width 141 height 90
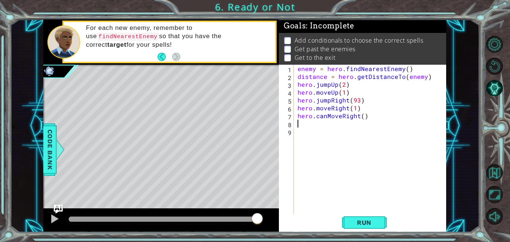
scroll to position [0, 0]
click at [337, 130] on div "enemy = hero . findNearestEnemy ( ) distance = hero . getDistanceTo ( enemy ) h…" at bounding box center [372, 147] width 152 height 165
click at [302, 119] on div "enemy = hero . findNearestEnemy ( ) distance = hero . getDistanceTo ( enemy ) h…" at bounding box center [372, 147] width 152 height 165
type textarea "hero.canMoveRight()"
click at [351, 223] on span "Run" at bounding box center [365, 221] width 30 height 7
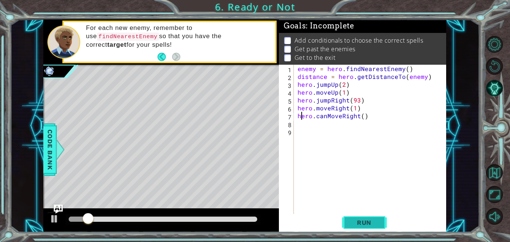
click at [351, 223] on span "Run" at bounding box center [365, 221] width 30 height 7
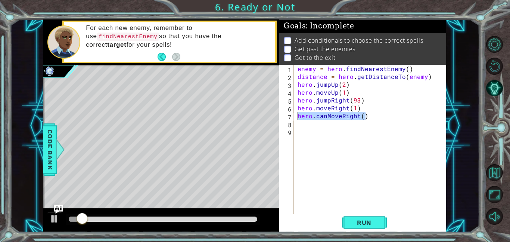
drag, startPoint x: 372, startPoint y: 116, endPoint x: 294, endPoint y: 116, distance: 78.0
click at [294, 116] on div "hero.canMoveRight() 1 2 3 4 5 6 7 8 9 enemy = hero . findNearestEnemy ( ) dista…" at bounding box center [362, 139] width 166 height 149
type textarea "hero.moveRight(1)"
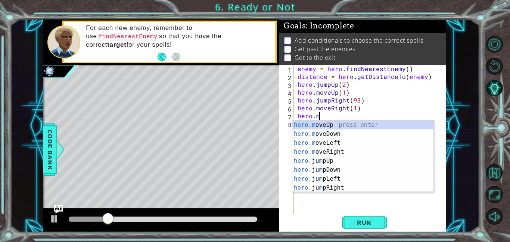
scroll to position [0, 1]
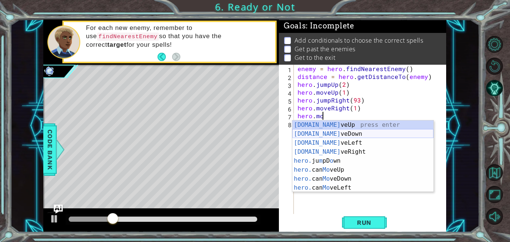
click at [361, 137] on div "[DOMAIN_NAME] veUp press enter [DOMAIN_NAME] veDown press enter [DOMAIN_NAME] v…" at bounding box center [362, 165] width 141 height 90
type textarea "hero.moveDown(1)"
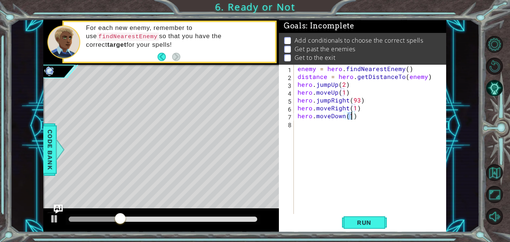
click at [336, 132] on div "enemy = hero . findNearestEnemy ( ) distance = hero . getDistanceTo ( enemy ) h…" at bounding box center [372, 147] width 152 height 165
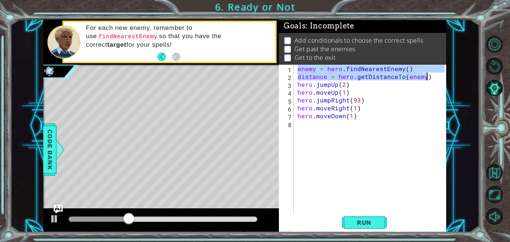
drag, startPoint x: 297, startPoint y: 69, endPoint x: 428, endPoint y: 77, distance: 131.3
click at [428, 77] on div "enemy = hero . findNearestEnemy ( ) distance = hero . getDistanceTo ( enemy ) h…" at bounding box center [372, 147] width 152 height 165
type textarea "enemy = hero.findNearestEnemy() distance = hero.getDistanceTo(enemy)"
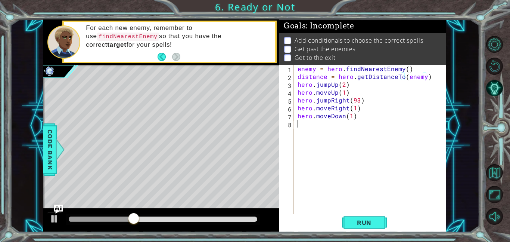
click at [364, 142] on div "enemy = hero . findNearestEnemy ( ) distance = hero . getDistanceTo ( enemy ) h…" at bounding box center [372, 147] width 152 height 165
paste textarea "distance = hero.getDistanceTo(enemy)"
type textarea "distance = hero.getDistanceTo(enemy)"
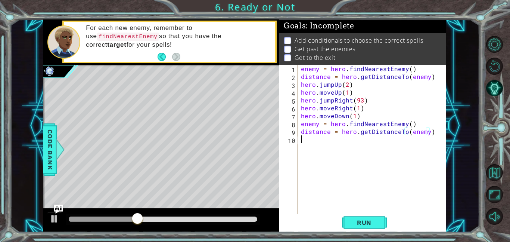
click at [332, 164] on div "enemy = hero . findNearestEnemy ( ) distance = hero . getDistanceTo ( enemy ) h…" at bounding box center [373, 147] width 149 height 165
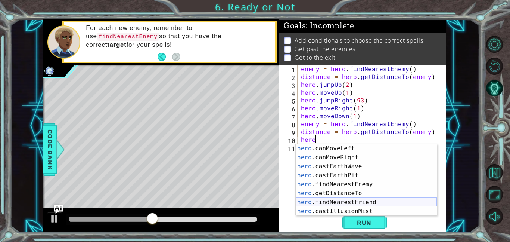
scroll to position [143, 0]
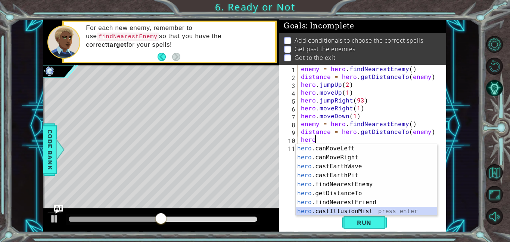
click at [339, 214] on div "hero .canMoveLeft press enter hero .canMoveRight press enter hero .castEarthWav…" at bounding box center [366, 189] width 141 height 90
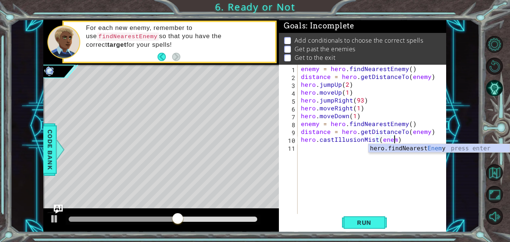
scroll to position [0, 6]
type textarea "hero.castIllusionMist(enemy)"
click at [333, 160] on div "enemy = hero . findNearestEnemy ( ) distance = hero . getDistanceTo ( enemy ) h…" at bounding box center [373, 147] width 149 height 165
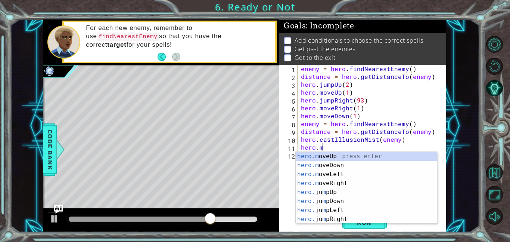
scroll to position [0, 1]
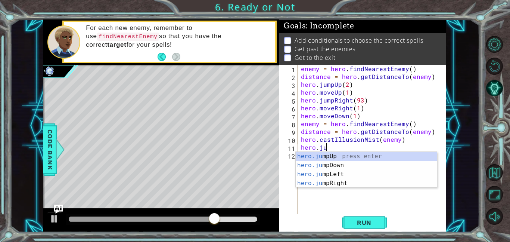
type textarea "hero.ju"
click at [340, 165] on div "hero.ju mpUp press enter hero.ju mpDown press enter hero.[PERSON_NAME] mpLeft p…" at bounding box center [366, 179] width 141 height 54
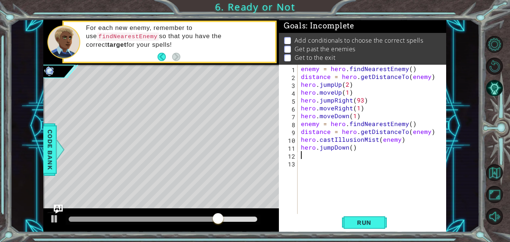
scroll to position [0, 0]
click at [353, 148] on div "enemy = hero . findNearestEnemy ( ) distance = hero . getDistanceTo ( enemy ) h…" at bounding box center [373, 147] width 149 height 165
click at [361, 226] on button "Run" at bounding box center [364, 222] width 45 height 17
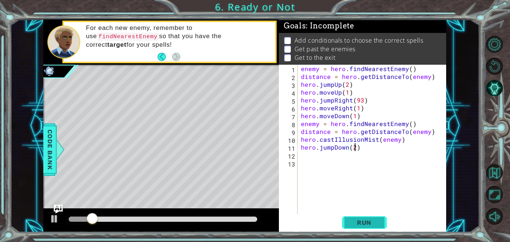
click at [361, 226] on button "Run" at bounding box center [364, 222] width 45 height 17
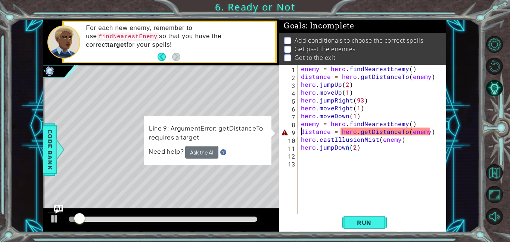
click at [301, 130] on div "enemy = hero . findNearestEnemy ( ) distance = hero . getDistanceTo ( enemy ) h…" at bounding box center [373, 147] width 149 height 165
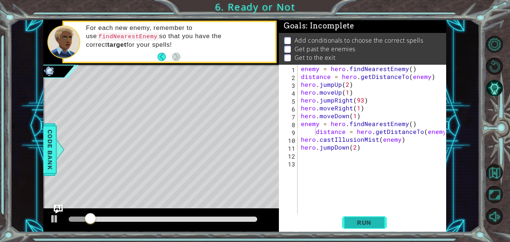
click at [361, 214] on button "Run" at bounding box center [364, 222] width 45 height 17
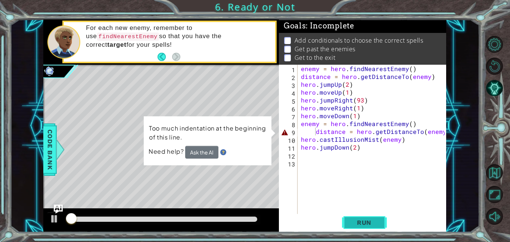
click at [361, 214] on button "Run" at bounding box center [364, 222] width 45 height 17
type textarea "distance = hero.getDistanceTo(enemy)"
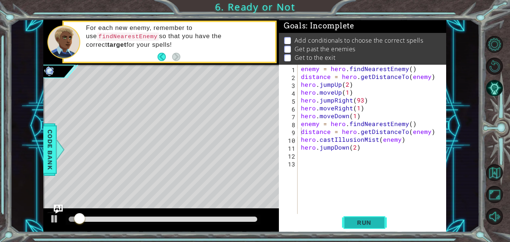
click at [363, 222] on span "Run" at bounding box center [365, 221] width 30 height 7
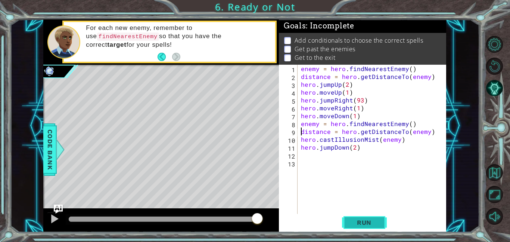
click at [376, 214] on button "Run" at bounding box center [364, 222] width 45 height 17
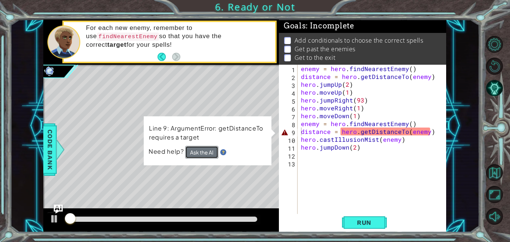
click at [187, 152] on button "Ask the AI" at bounding box center [201, 151] width 33 height 13
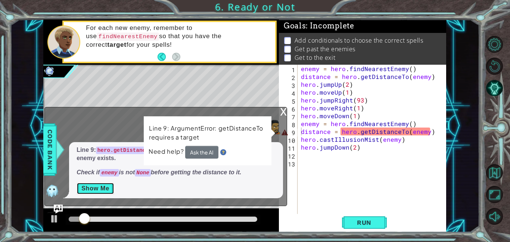
click at [99, 189] on button "Show Me" at bounding box center [96, 188] width 38 height 12
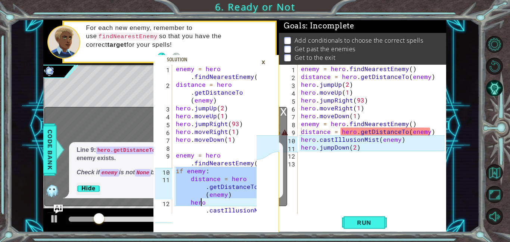
drag, startPoint x: 175, startPoint y: 172, endPoint x: 223, endPoint y: 203, distance: 57.3
click at [223, 203] on div "enemy = hero . findNearestEnemy ( ) distance = hero . getDistanceTo ( enemy ) h…" at bounding box center [217, 159] width 86 height 188
click at [216, 203] on div "enemy = hero . findNearestEnemy ( ) distance = hero . getDistanceTo ( enemy ) h…" at bounding box center [215, 139] width 82 height 149
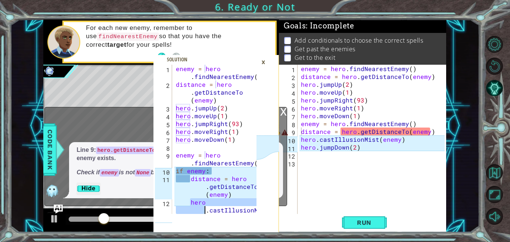
click at [215, 203] on div "enemy = hero . findNearestEnemy ( ) distance = hero . getDistanceTo ( enemy ) h…" at bounding box center [217, 159] width 86 height 188
click at [212, 203] on div "enemy = hero . findNearestEnemy ( ) distance = hero . getDistanceTo ( enemy ) h…" at bounding box center [215, 139] width 82 height 149
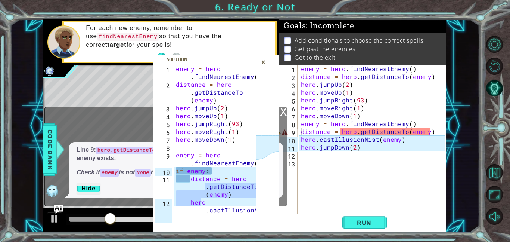
drag, startPoint x: 212, startPoint y: 203, endPoint x: 176, endPoint y: 186, distance: 40.1
click at [176, 186] on div "enemy = hero . findNearestEnemy ( ) distance = hero . getDistanceTo ( enemy ) h…" at bounding box center [217, 159] width 86 height 188
click at [219, 203] on div "enemy = hero . findNearestEnemy ( ) distance = hero . getDistanceTo ( enemy ) h…" at bounding box center [215, 139] width 82 height 149
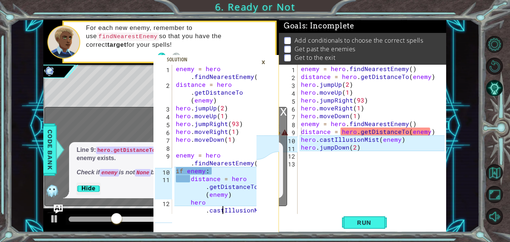
click at [221, 209] on div "enemy = hero . findNearestEnemy ( ) distance = hero . getDistanceTo ( enemy ) h…" at bounding box center [217, 159] width 86 height 188
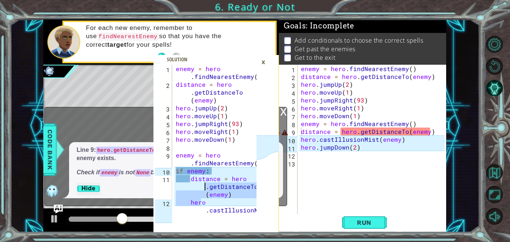
drag, startPoint x: 208, startPoint y: 202, endPoint x: 189, endPoint y: 184, distance: 25.9
click at [189, 184] on div "enemy = hero . findNearestEnemy ( ) distance = hero . getDistanceTo ( enemy ) h…" at bounding box center [217, 159] width 86 height 188
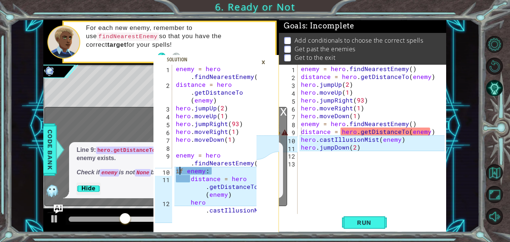
click at [179, 168] on div "enemy = hero . findNearestEnemy ( ) distance = hero . getDistanceTo ( enemy ) h…" at bounding box center [217, 159] width 86 height 188
click at [177, 168] on div "enemy = hero . findNearestEnemy ( ) distance = hero . getDistanceTo ( enemy ) h…" at bounding box center [217, 159] width 86 height 188
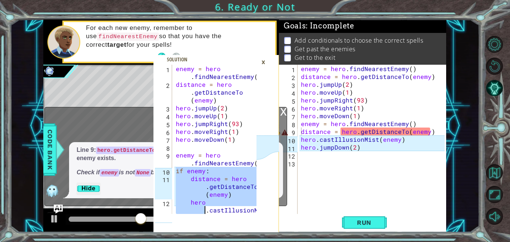
scroll to position [31, 0]
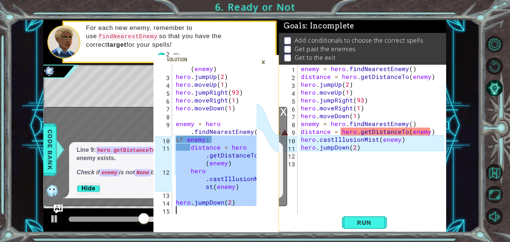
drag, startPoint x: 177, startPoint y: 168, endPoint x: 242, endPoint y: 214, distance: 78.7
click at [242, 214] on div "if enemy: 2 3 4 5 6 7 8 9 10 11 12 13 14 15 distance = hero . getDistanceTo ( e…" at bounding box center [215, 148] width 125 height 167
type textarea "hero.jumpDown(2)"
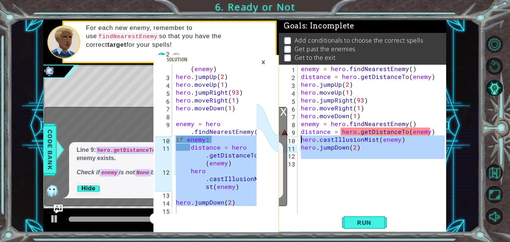
drag, startPoint x: 366, startPoint y: 162, endPoint x: 301, endPoint y: 138, distance: 69.9
click at [301, 138] on div "enemy = hero . findNearestEnemy ( ) distance = hero . getDistanceTo ( enemy ) h…" at bounding box center [373, 147] width 149 height 165
type textarea "hero.castIllusionMist(enemy) hero.jumpDown(2)"
paste textarea "Code Area"
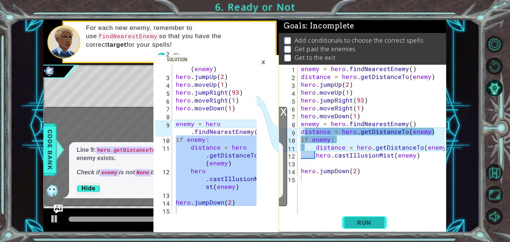
click at [376, 230] on button "Run" at bounding box center [364, 222] width 45 height 17
click at [366, 222] on span "Run" at bounding box center [365, 221] width 30 height 7
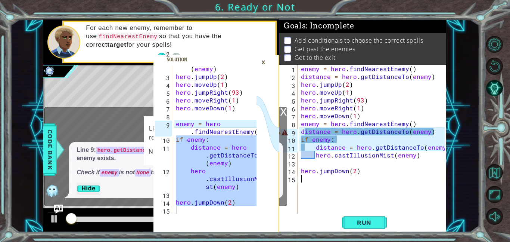
click at [263, 66] on div "×" at bounding box center [264, 62] width 12 height 13
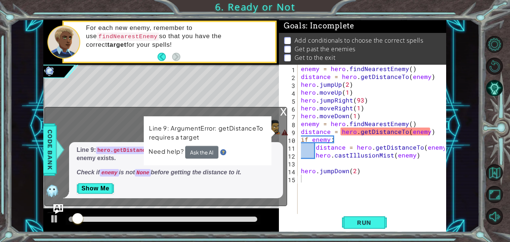
click at [53, 206] on img "Ask AI" at bounding box center [58, 209] width 10 height 10
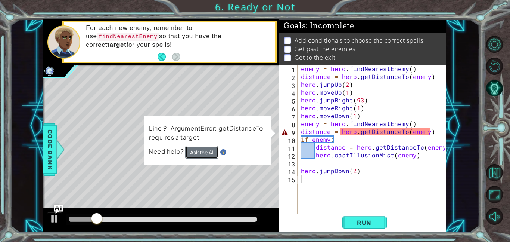
click at [194, 151] on button "Ask the AI" at bounding box center [201, 151] width 33 height 13
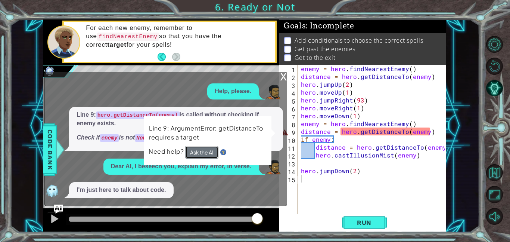
click at [194, 151] on button "Ask the AI" at bounding box center [201, 151] width 33 height 13
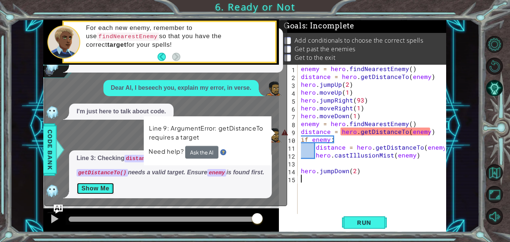
click at [93, 184] on button "Show Me" at bounding box center [96, 188] width 38 height 12
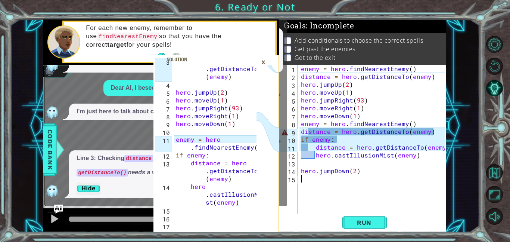
type textarea "enemy = hero.findNearestEnemy()"
drag, startPoint x: 221, startPoint y: 140, endPoint x: 175, endPoint y: 140, distance: 45.9
click at [175, 140] on div "distance = hero . getDistanceTo ( enemy ) hero . jumpUp ( 2 ) hero . moveUp ( 1…" at bounding box center [217, 147] width 86 height 180
click at [300, 127] on div "enemy = hero . findNearestEnemy ( ) distance = hero . getDistanceTo ( enemy ) h…" at bounding box center [373, 147] width 149 height 165
click at [300, 128] on div "enemy = hero . findNearestEnemy ( ) distance = hero . getDistanceTo ( enemy ) h…" at bounding box center [373, 147] width 149 height 165
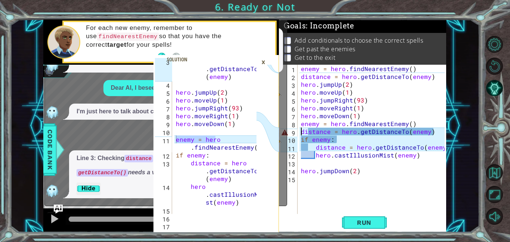
click at [300, 122] on div "enemy = hero . findNearestEnemy ( ) distance = hero . getDistanceTo ( enemy ) h…" at bounding box center [373, 147] width 149 height 165
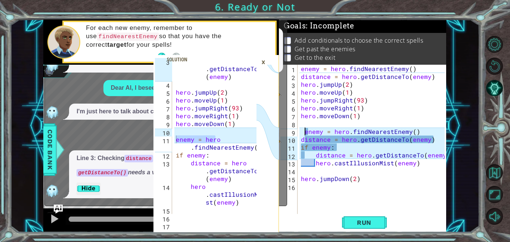
type textarea "enemy = hero.findNearestEnemy()"
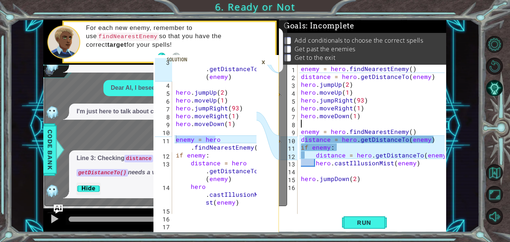
paste textarea "enemy = her"
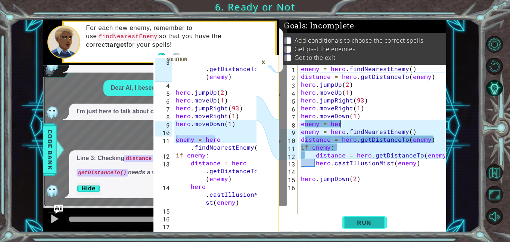
click at [356, 223] on span "Run" at bounding box center [365, 221] width 30 height 7
click at [261, 64] on div "×" at bounding box center [264, 62] width 12 height 13
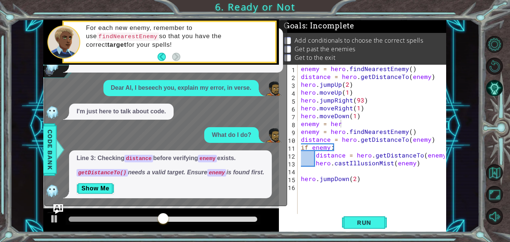
click at [60, 209] on img "Ask AI" at bounding box center [58, 209] width 10 height 10
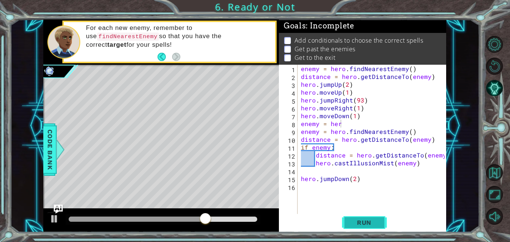
click at [355, 217] on button "Run" at bounding box center [364, 222] width 45 height 17
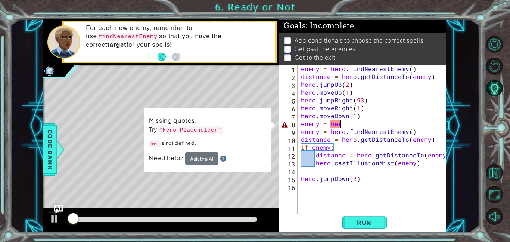
scroll to position [0, 2]
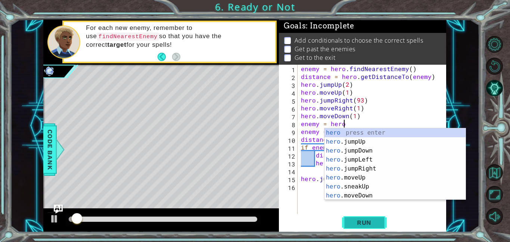
type textarea "enemy = hero"
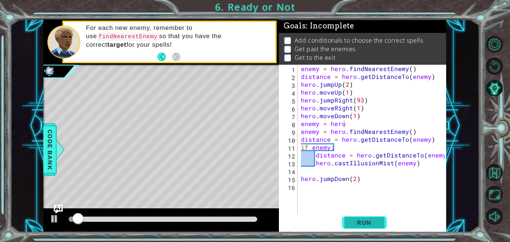
click at [369, 220] on span "Run" at bounding box center [365, 221] width 30 height 7
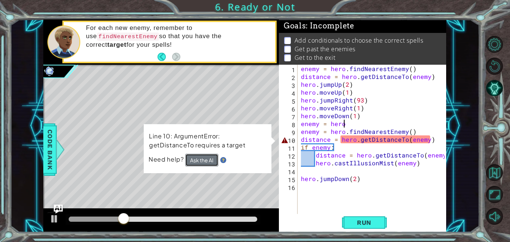
click at [206, 158] on button "Ask the AI" at bounding box center [201, 159] width 33 height 13
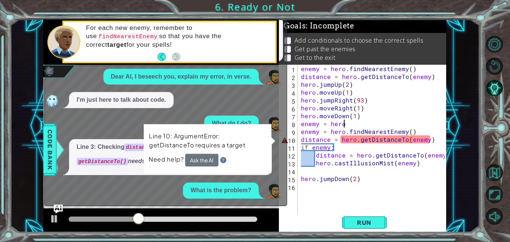
scroll to position [65, 0]
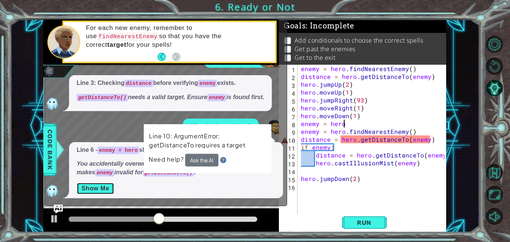
click at [111, 190] on button "Show Me" at bounding box center [96, 188] width 38 height 12
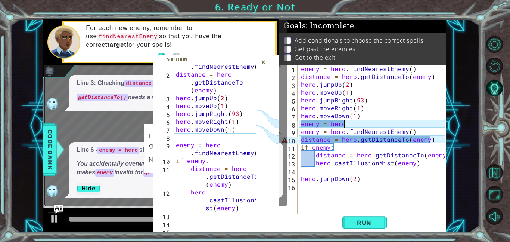
scroll to position [10, 0]
drag, startPoint x: 246, startPoint y: 216, endPoint x: 172, endPoint y: 116, distance: 124.4
click at [172, 116] on div "enemy = hero.findNearestEnemy() 1 2 3 4 5 6 7 8 9 10 11 12 13 14 15 enemy = her…" at bounding box center [215, 148] width 125 height 167
